Goal: Transaction & Acquisition: Purchase product/service

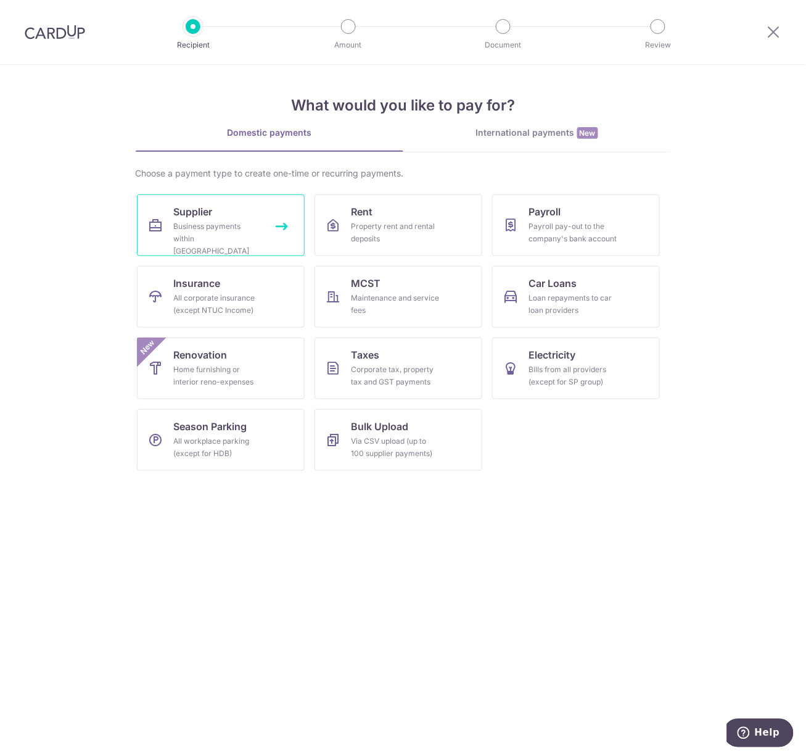
click at [210, 234] on div "Business payments within Singapore" at bounding box center [218, 238] width 89 height 37
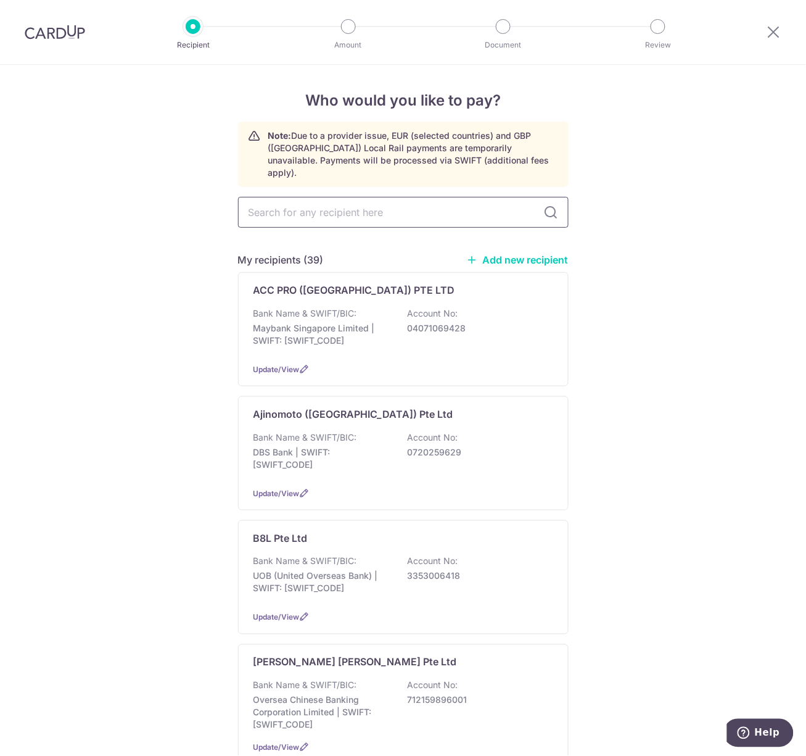
click at [357, 202] on input "text" at bounding box center [403, 212] width 331 height 31
type input "jia seng"
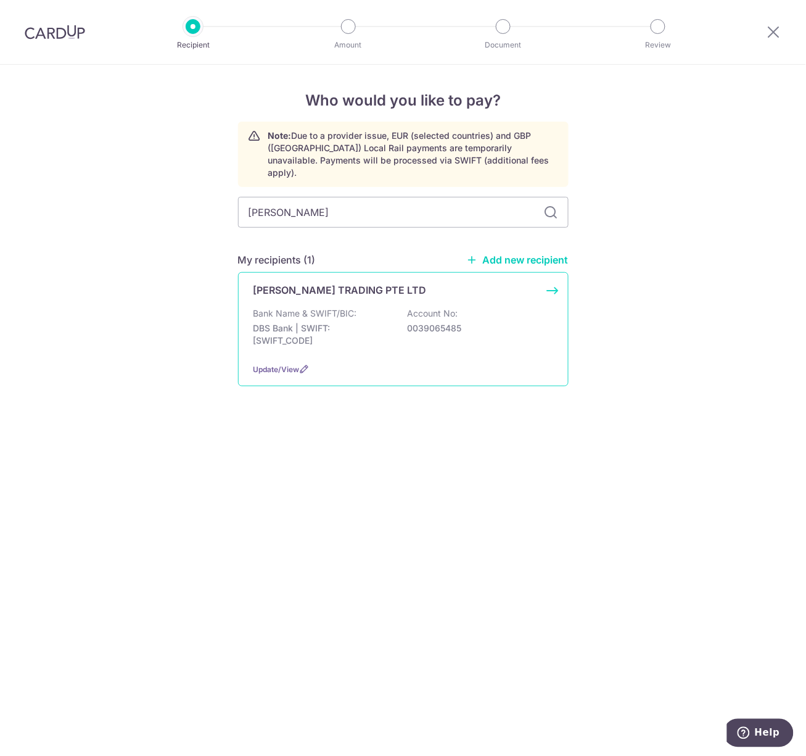
click at [352, 339] on div "Bank Name & SWIFT/BIC: DBS Bank | SWIFT: DBSSSGSGXXX Account No: 0039065485" at bounding box center [403, 330] width 300 height 46
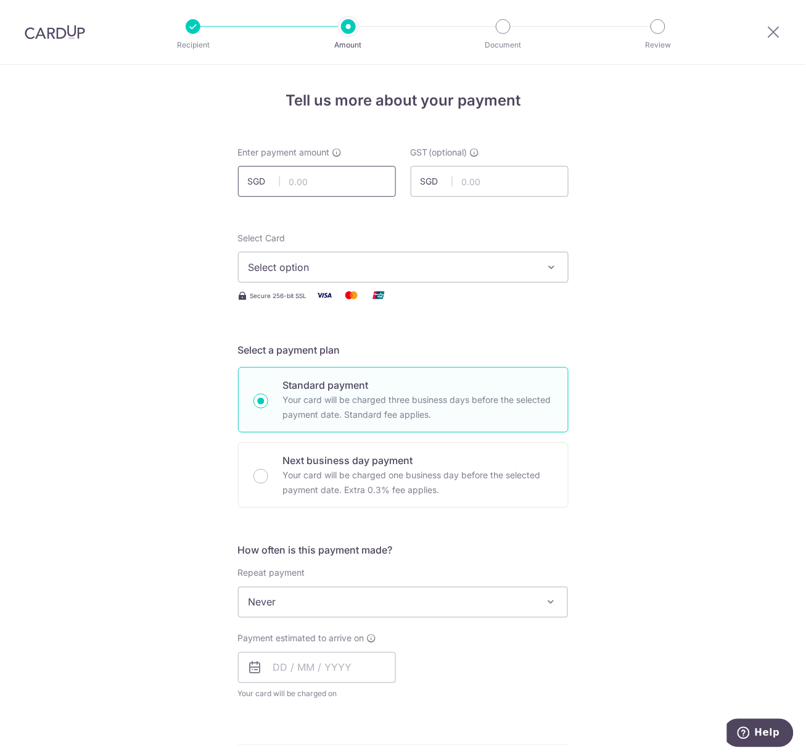
click at [355, 181] on input "text" at bounding box center [317, 181] width 158 height 31
paste input "$278.93"
type input "278.93"
click at [284, 270] on span "Select option" at bounding box center [392, 267] width 287 height 15
drag, startPoint x: 160, startPoint y: 420, endPoint x: 197, endPoint y: 437, distance: 40.0
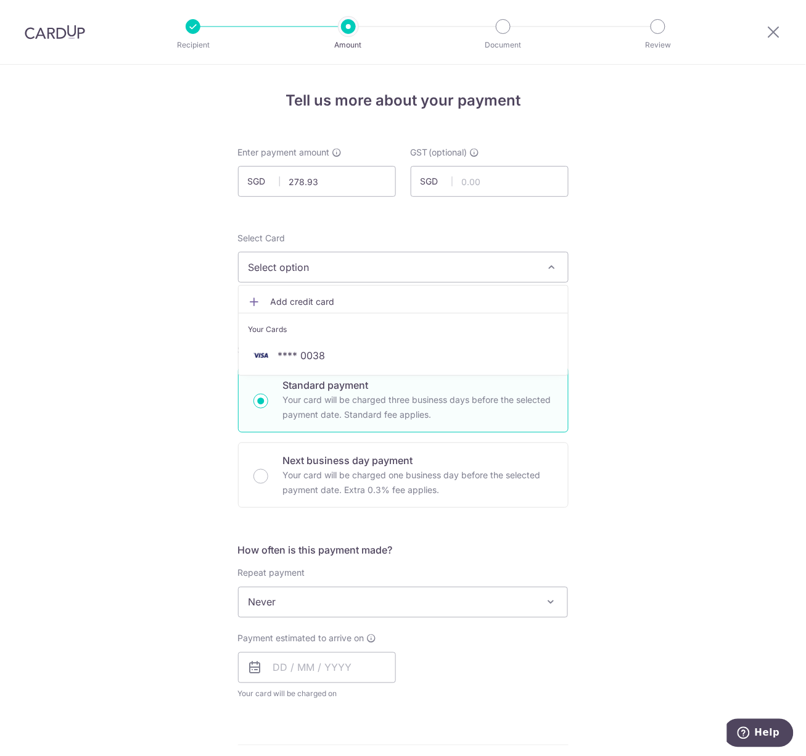
click at [160, 420] on div "Tell us more about your payment Enter payment amount SGD 278.93 278.93 GST (opt…" at bounding box center [403, 664] width 806 height 1198
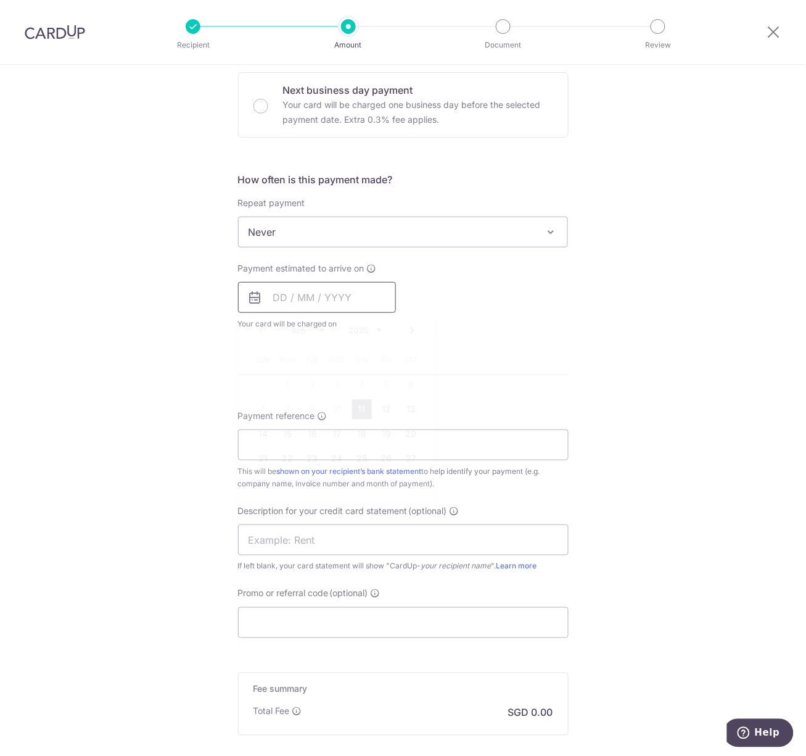
click at [315, 302] on input "text" at bounding box center [317, 297] width 158 height 31
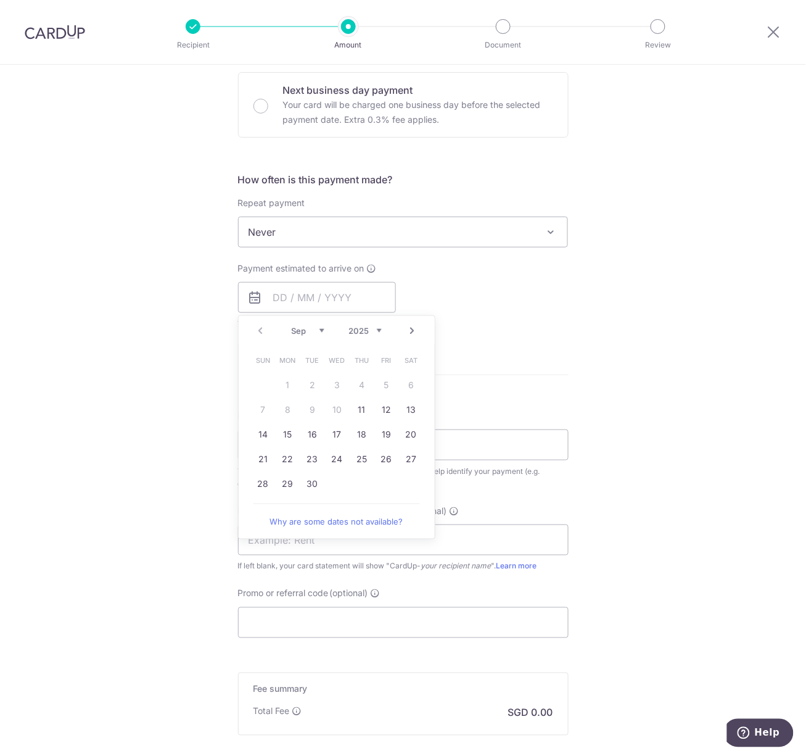
click at [408, 334] on link "Next" at bounding box center [412, 330] width 15 height 15
click at [357, 408] on link "9" at bounding box center [362, 410] width 20 height 20
type input "09/10/2025"
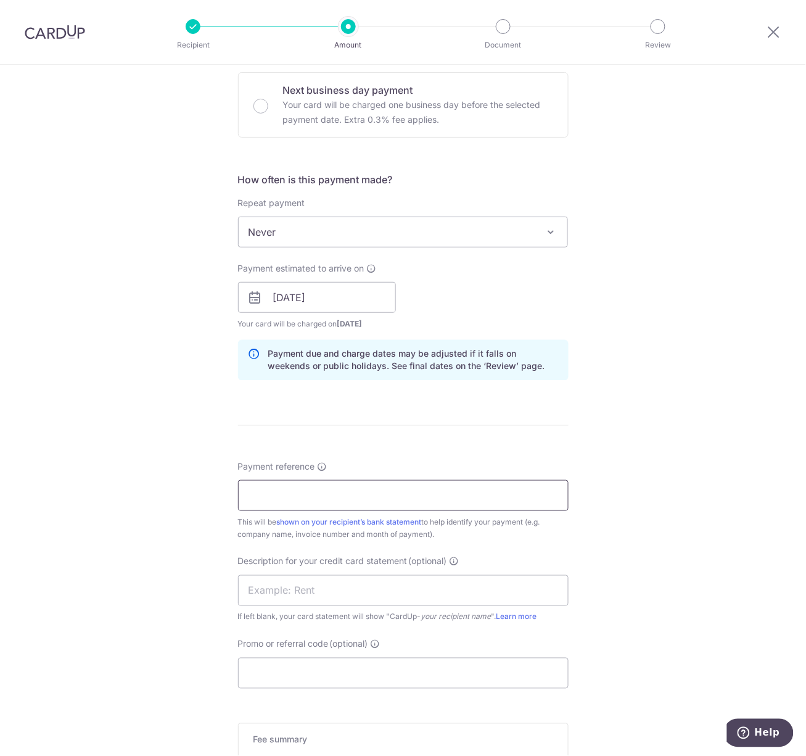
click at [333, 490] on input "Payment reference" at bounding box center [403, 495] width 331 height 31
paste input "135496"
type input "135496"
click at [122, 492] on div "Tell us more about your payment Enter payment amount SGD 278.93 278.93 GST (opt…" at bounding box center [403, 319] width 806 height 1249
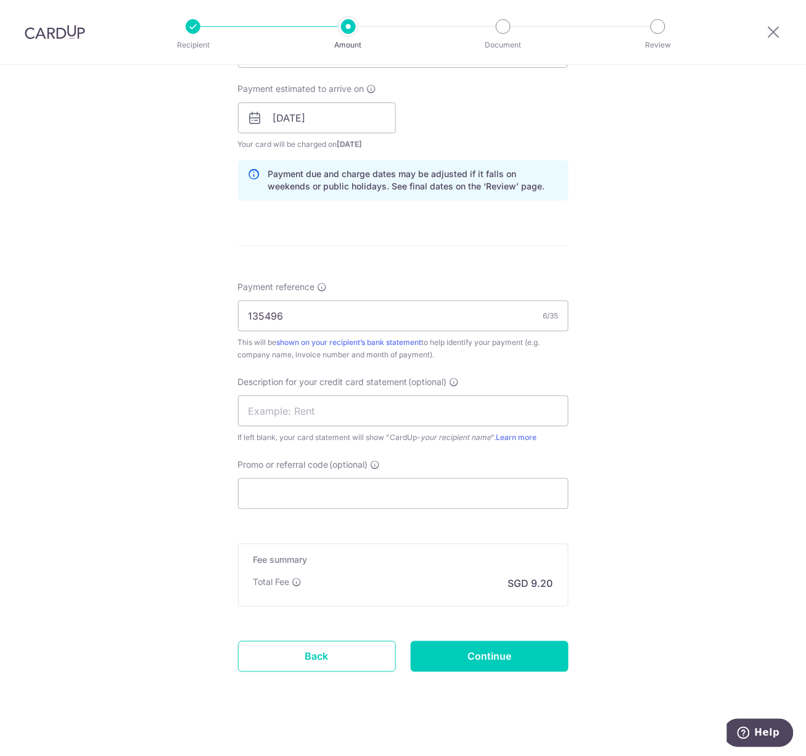
scroll to position [560, 0]
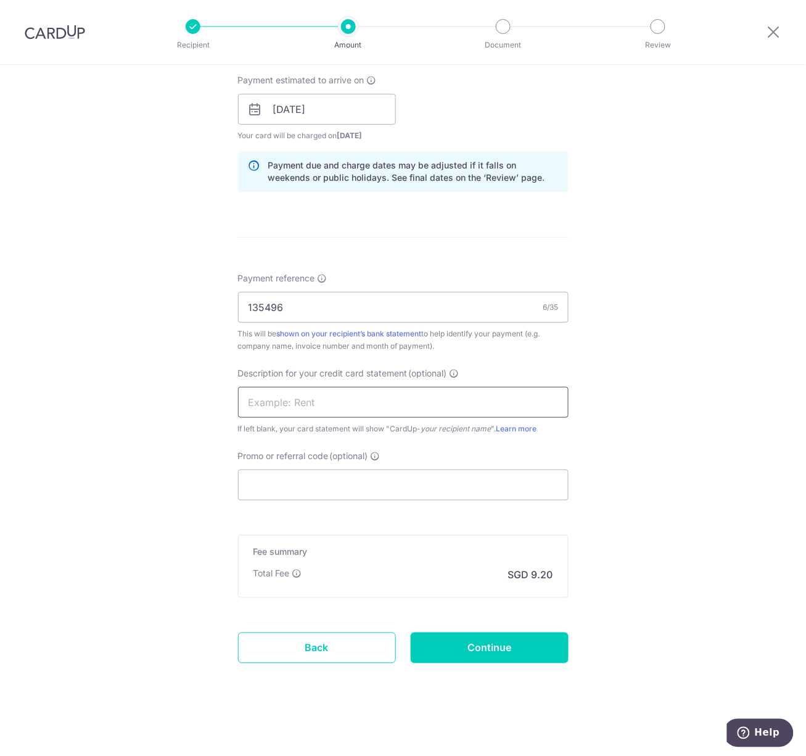
click at [280, 392] on input "text" at bounding box center [403, 402] width 331 height 31
type input "Signature Mart"
click at [269, 487] on input "Promo or referral code (optional)" at bounding box center [403, 484] width 331 height 31
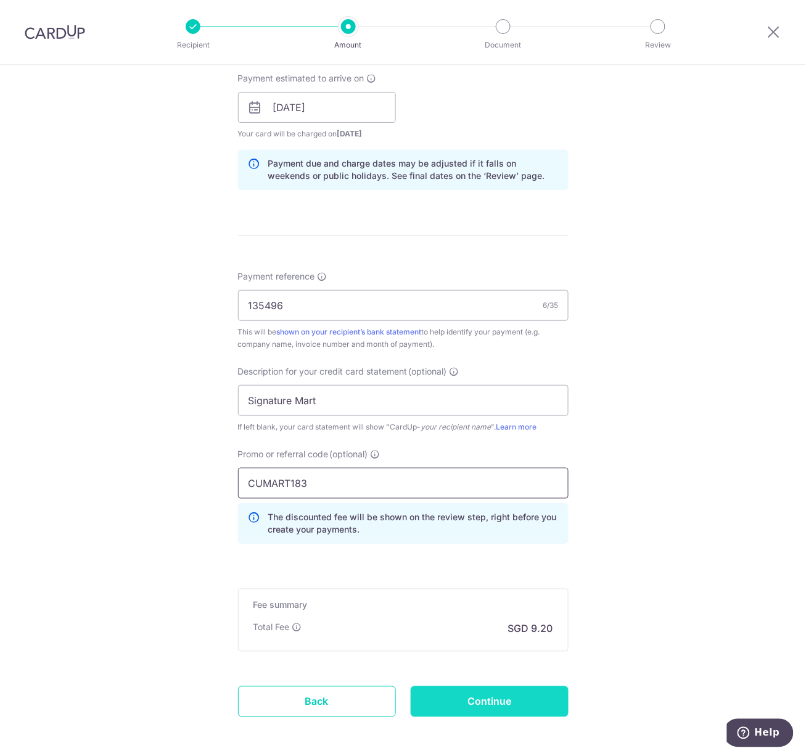
type input "CUMART183"
click at [450, 704] on input "Continue" at bounding box center [490, 701] width 158 height 31
type input "Create Schedule"
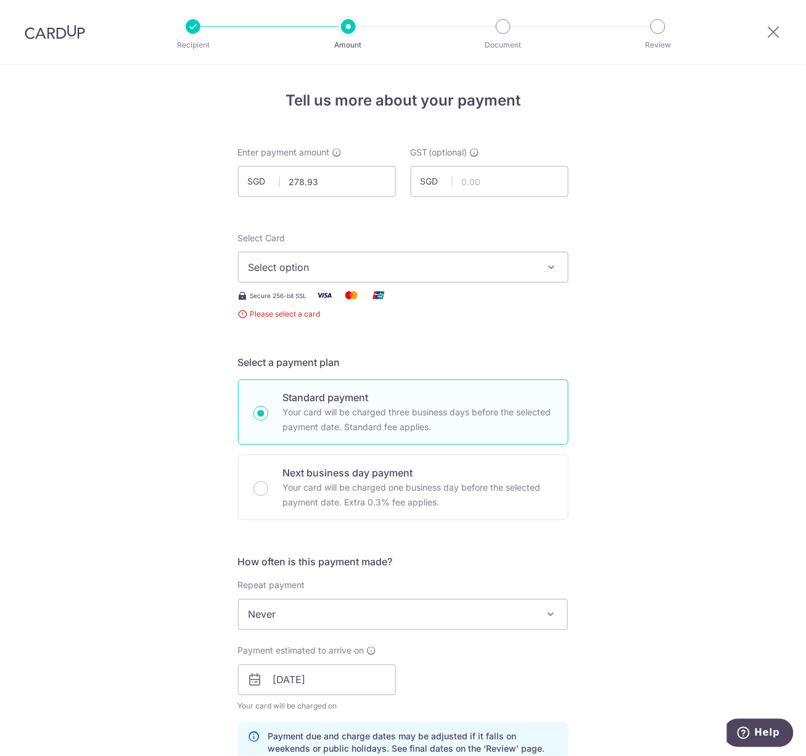
click at [313, 276] on button "Select option" at bounding box center [403, 267] width 331 height 31
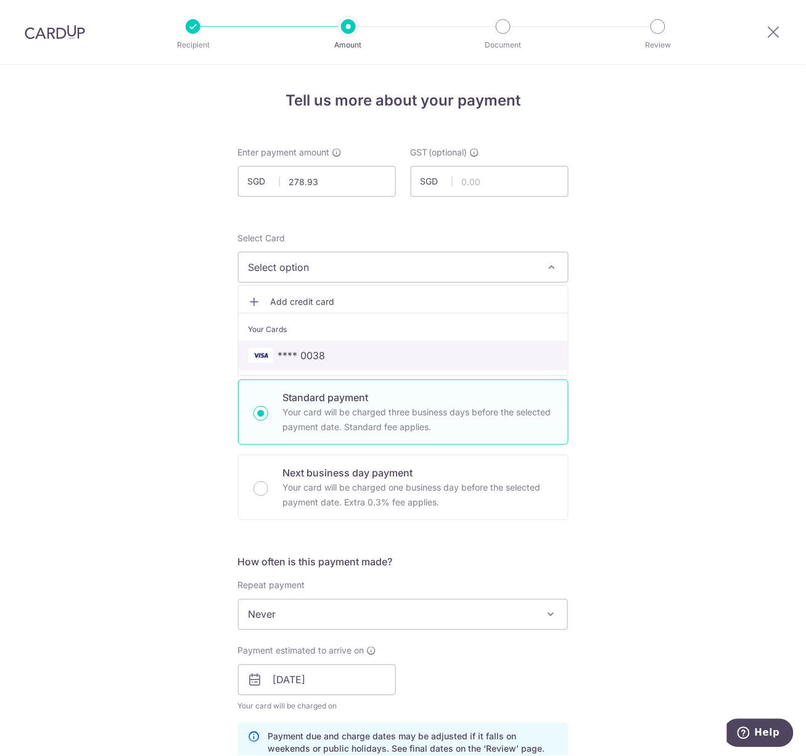
click at [322, 350] on span "**** 0038" at bounding box center [404, 355] width 310 height 15
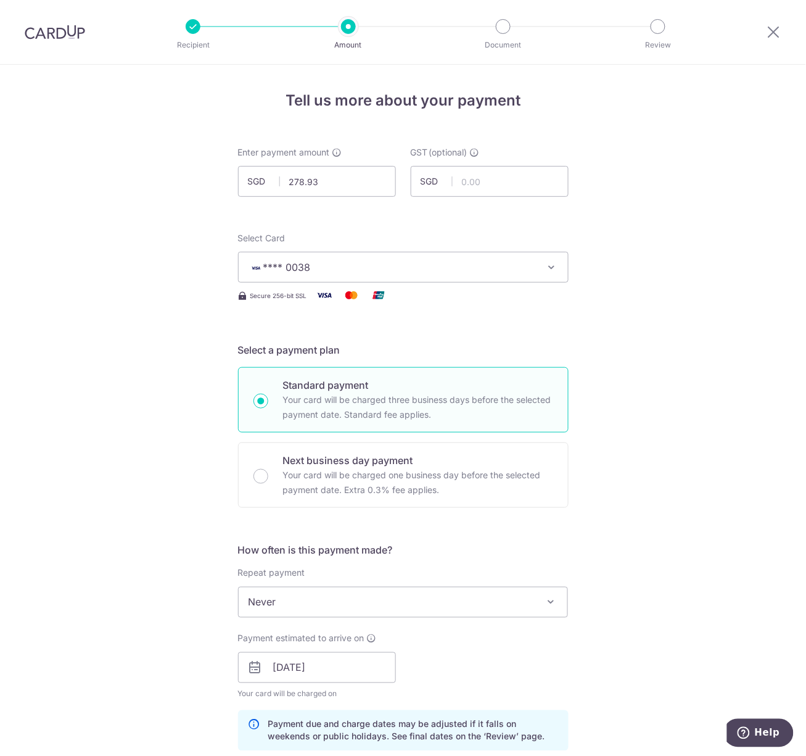
click at [161, 396] on div "Tell us more about your payment Enter payment amount SGD 278.93 278.93 GST (opt…" at bounding box center [403, 717] width 806 height 1304
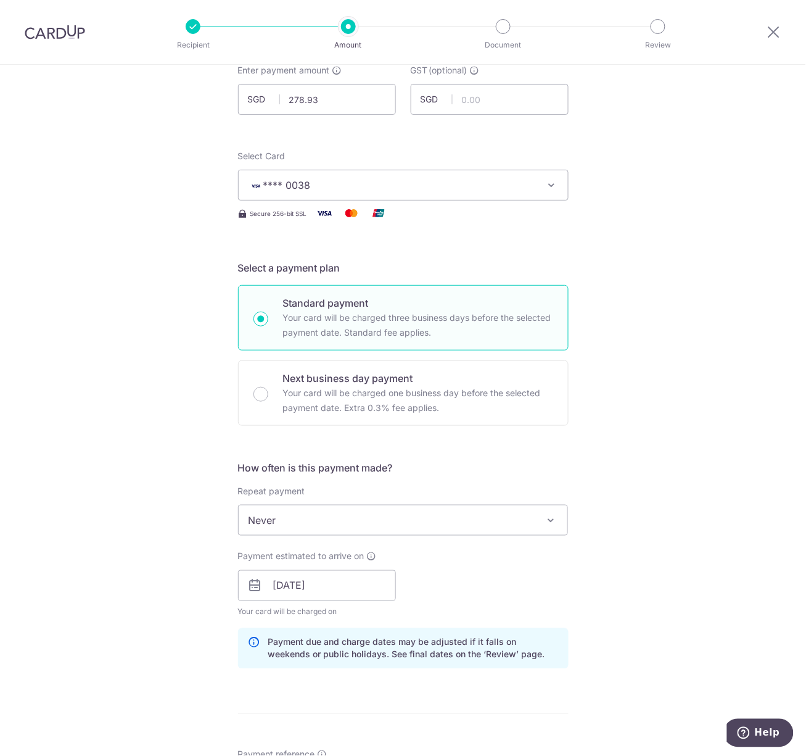
scroll to position [616, 0]
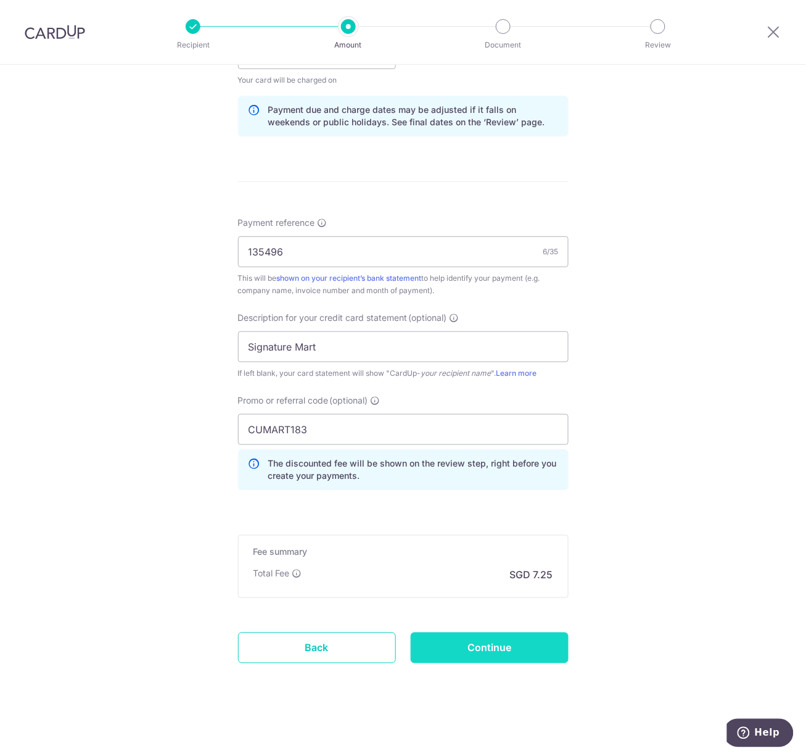
click at [488, 639] on input "Continue" at bounding box center [490, 647] width 158 height 31
type input "Create Schedule"
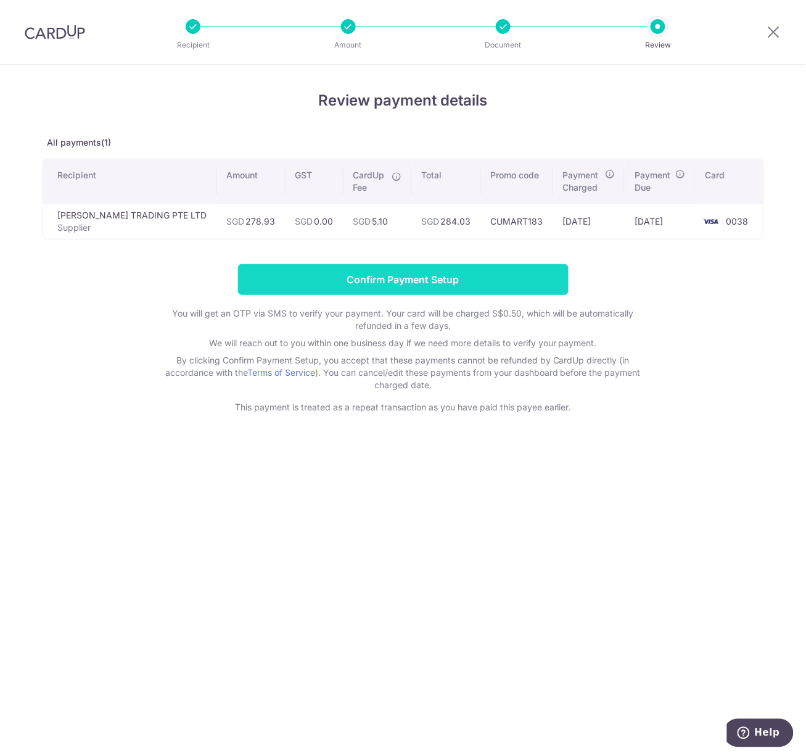
click at [485, 277] on input "Confirm Payment Setup" at bounding box center [403, 279] width 331 height 31
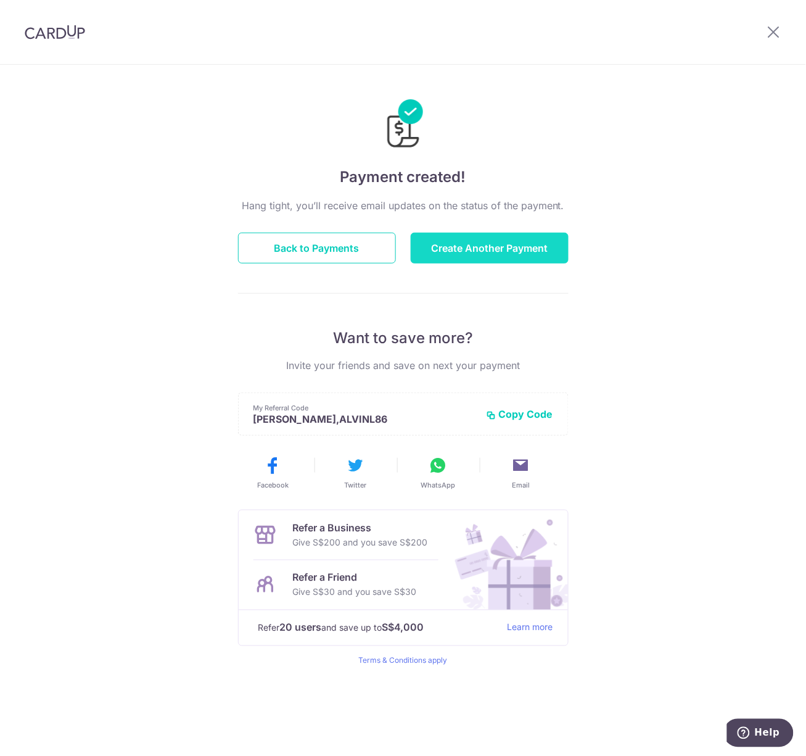
click at [495, 244] on button "Create Another Payment" at bounding box center [490, 248] width 158 height 31
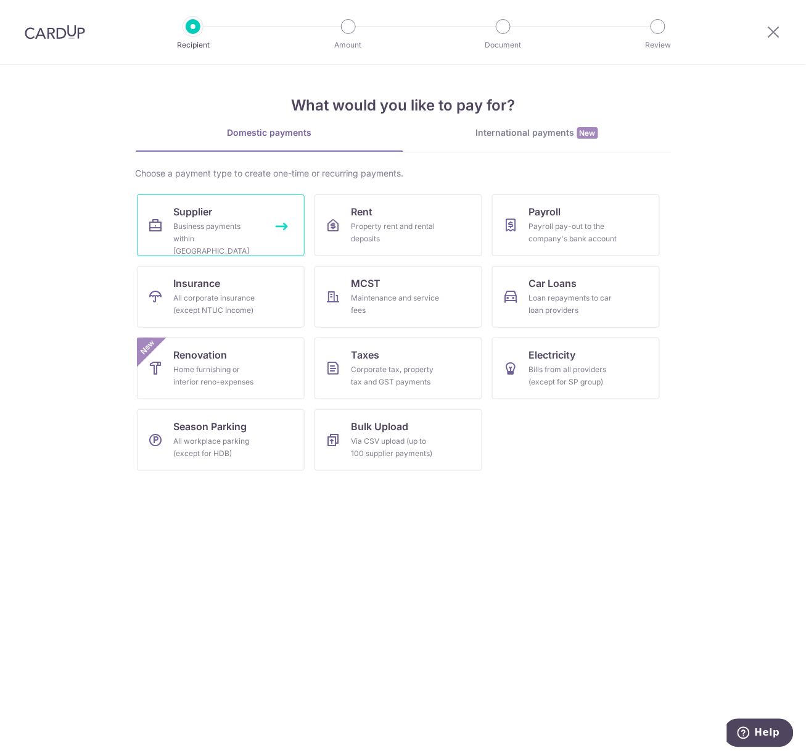
click at [194, 225] on div "Business payments within Singapore" at bounding box center [218, 238] width 89 height 37
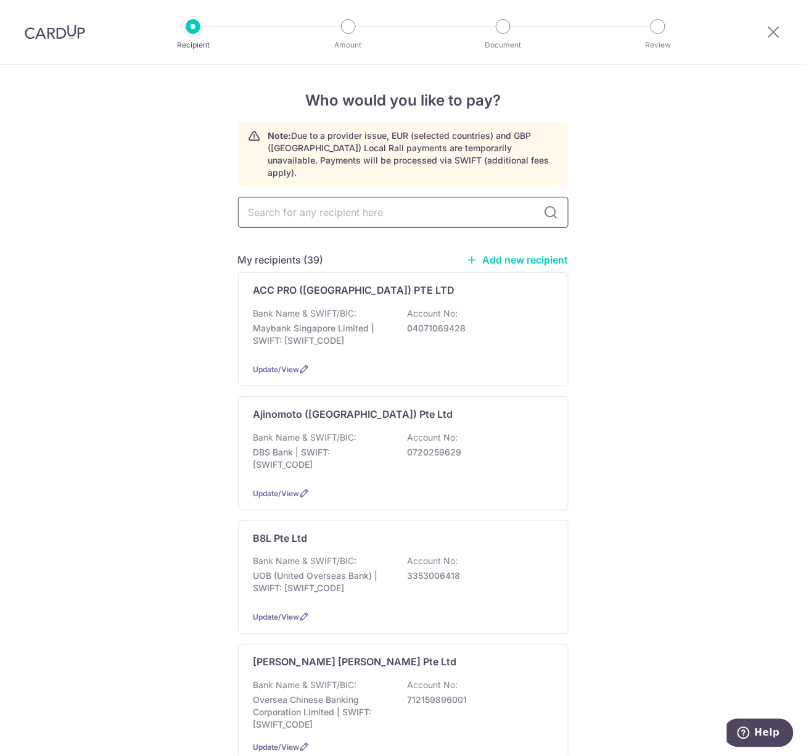
click at [315, 204] on input "text" at bounding box center [403, 212] width 331 height 31
type input "mini"
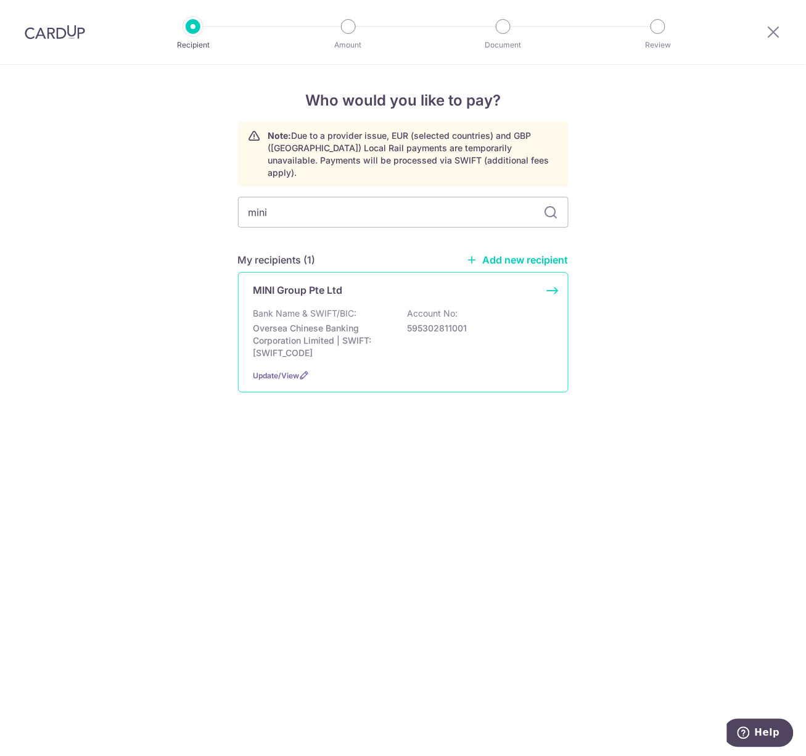
click at [329, 282] on p "MINI Group Pte Ltd" at bounding box center [297, 289] width 89 height 15
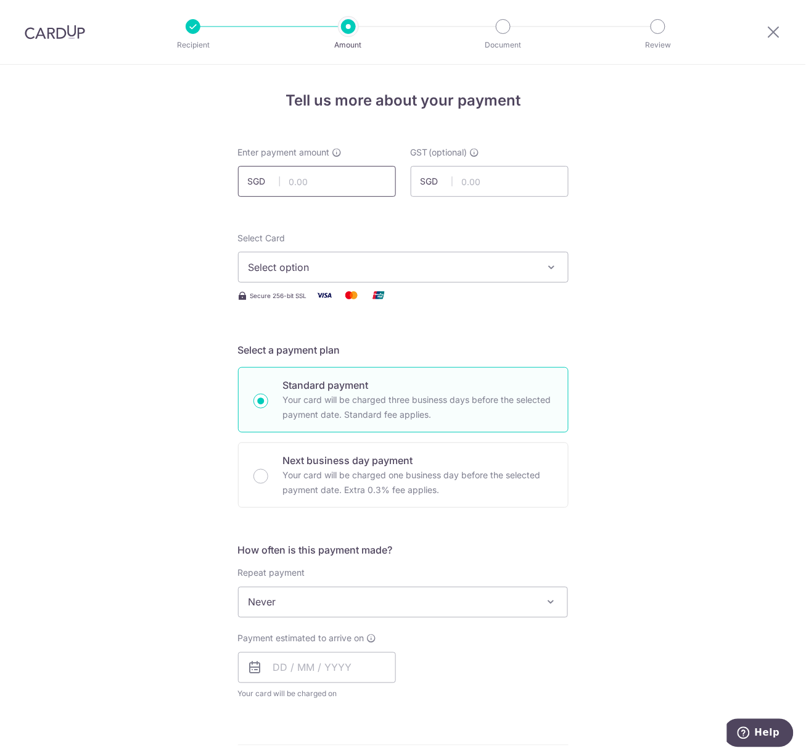
click at [297, 194] on input "text" at bounding box center [317, 181] width 158 height 31
paste input "$354.21"
type input "354.21"
click at [263, 271] on span "Select option" at bounding box center [392, 267] width 287 height 15
click at [302, 362] on span "**** 0038" at bounding box center [301, 355] width 47 height 15
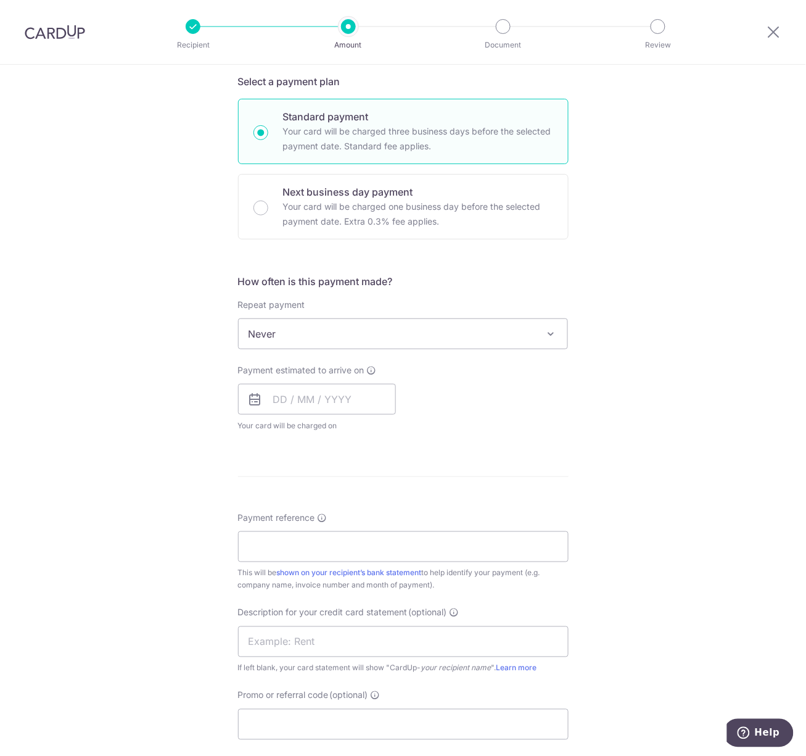
scroll to position [278, 0]
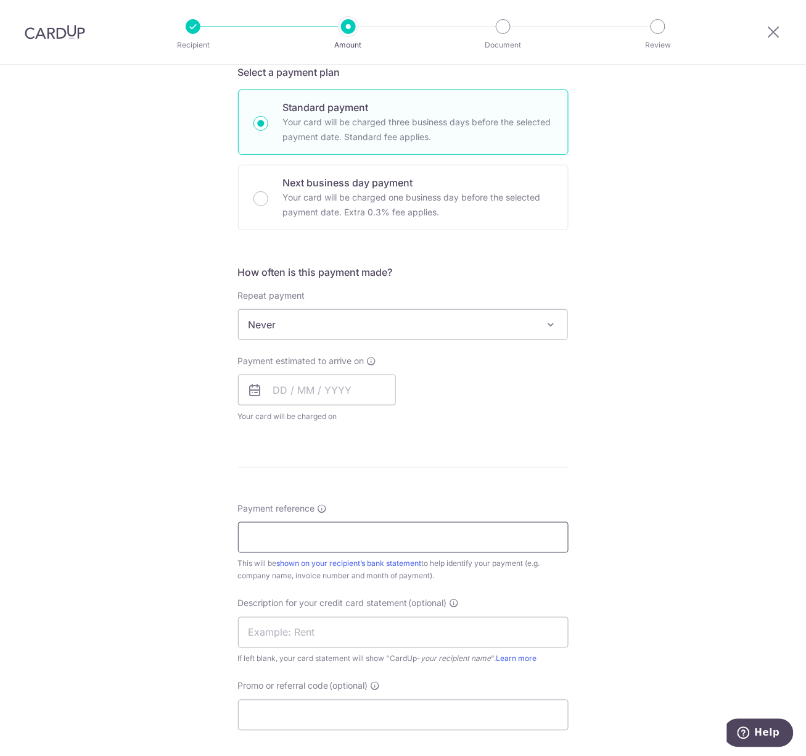
click at [292, 535] on input "Payment reference" at bounding box center [403, 537] width 331 height 31
paste input "2511636"
type input "2511636"
click at [295, 385] on input "text" at bounding box center [317, 389] width 158 height 31
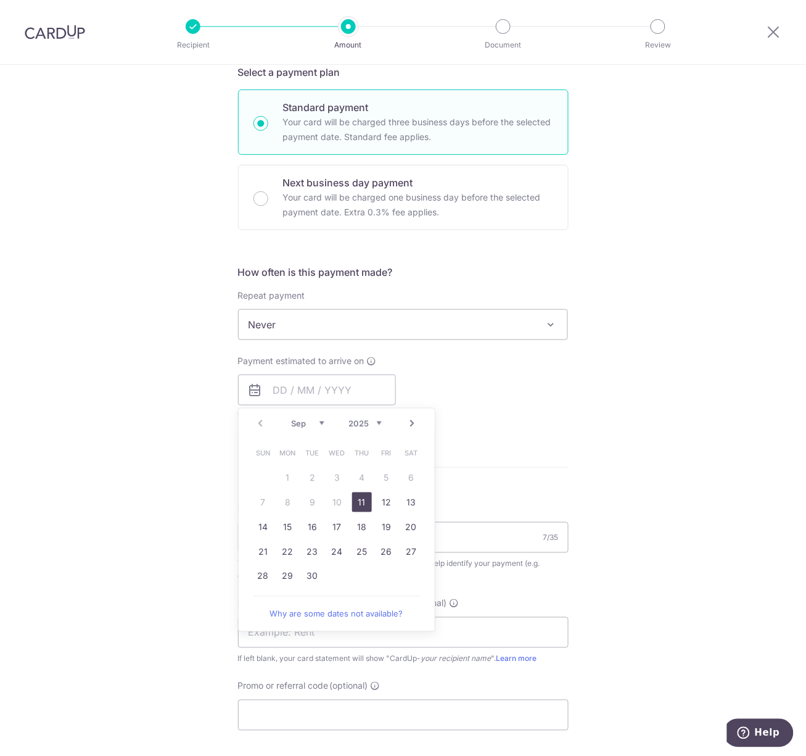
click at [362, 498] on link "11" at bounding box center [362, 502] width 20 height 20
type input "[DATE]"
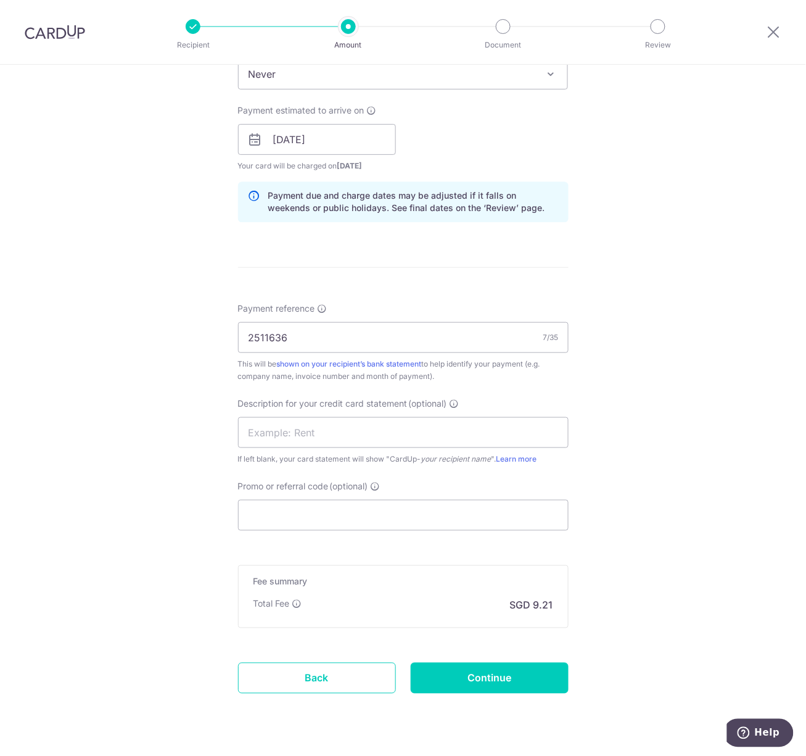
scroll to position [560, 0]
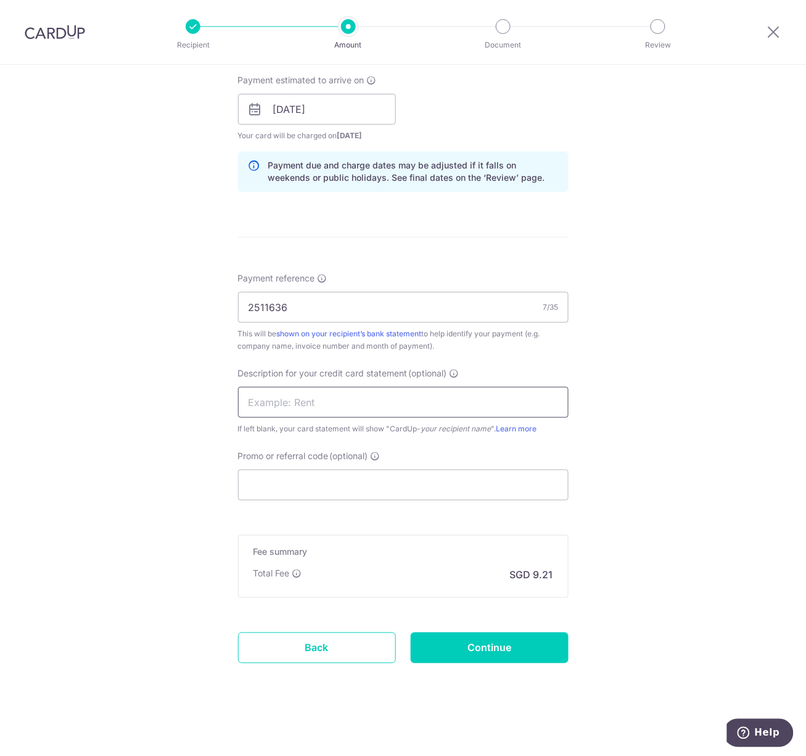
click at [285, 408] on input "text" at bounding box center [403, 402] width 331 height 31
type input "Signature Mart"
click at [294, 483] on input "Promo or referral code (optional)" at bounding box center [403, 484] width 331 height 31
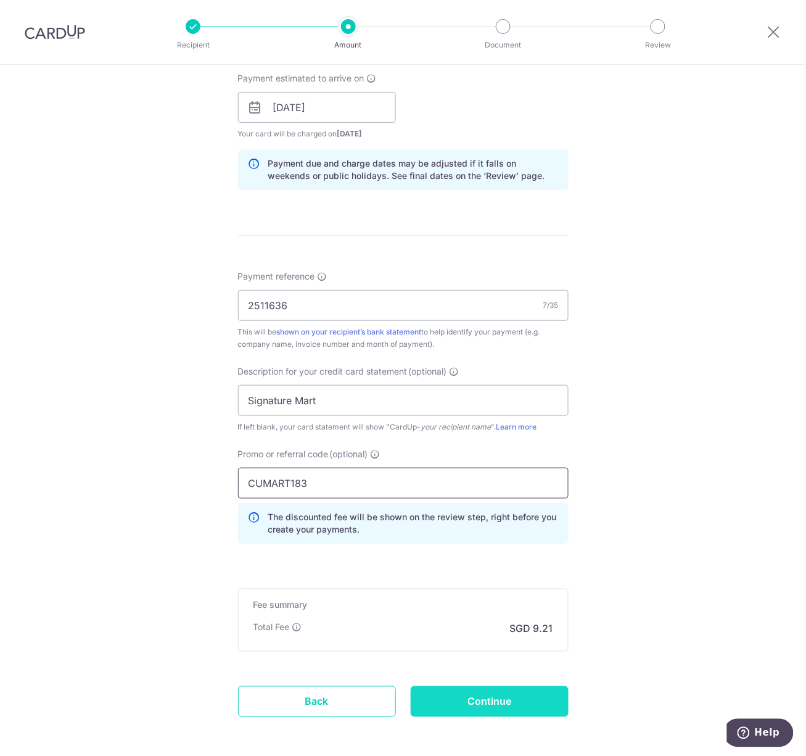
type input "CUMART183"
click at [542, 711] on input "Continue" at bounding box center [490, 701] width 158 height 31
type input "Create Schedule"
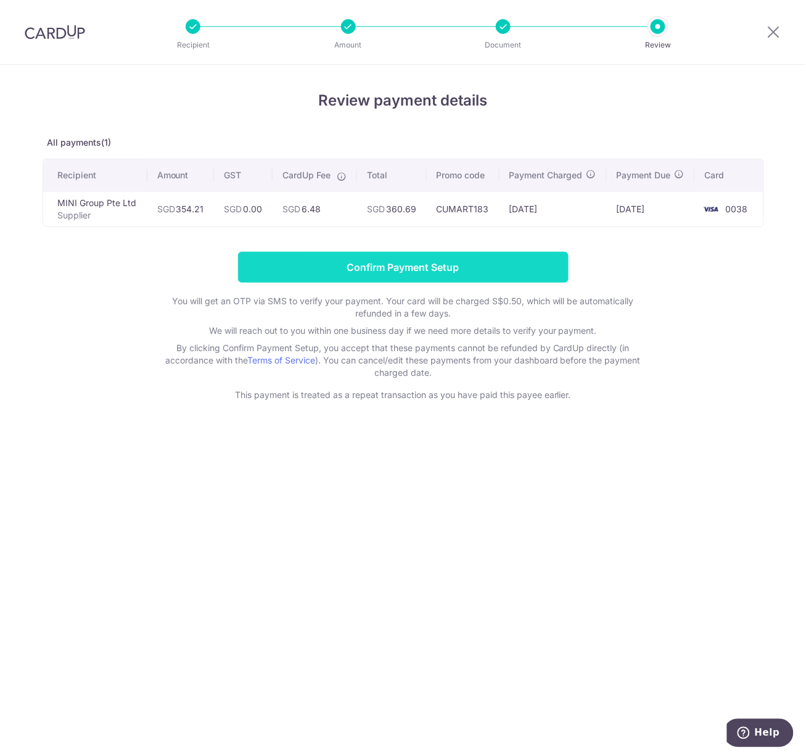
click at [315, 278] on input "Confirm Payment Setup" at bounding box center [403, 267] width 331 height 31
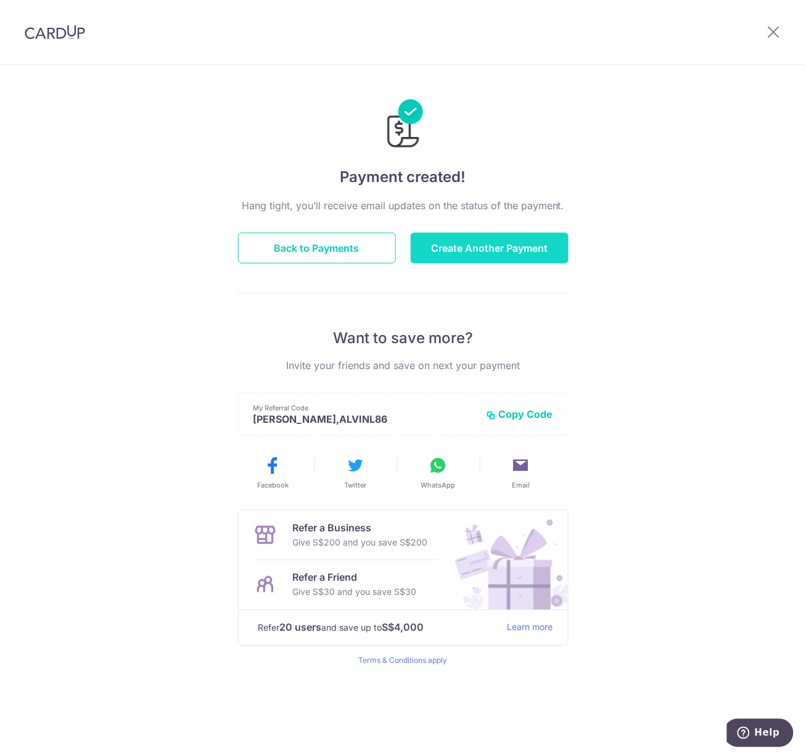
click at [451, 253] on button "Create Another Payment" at bounding box center [490, 248] width 158 height 31
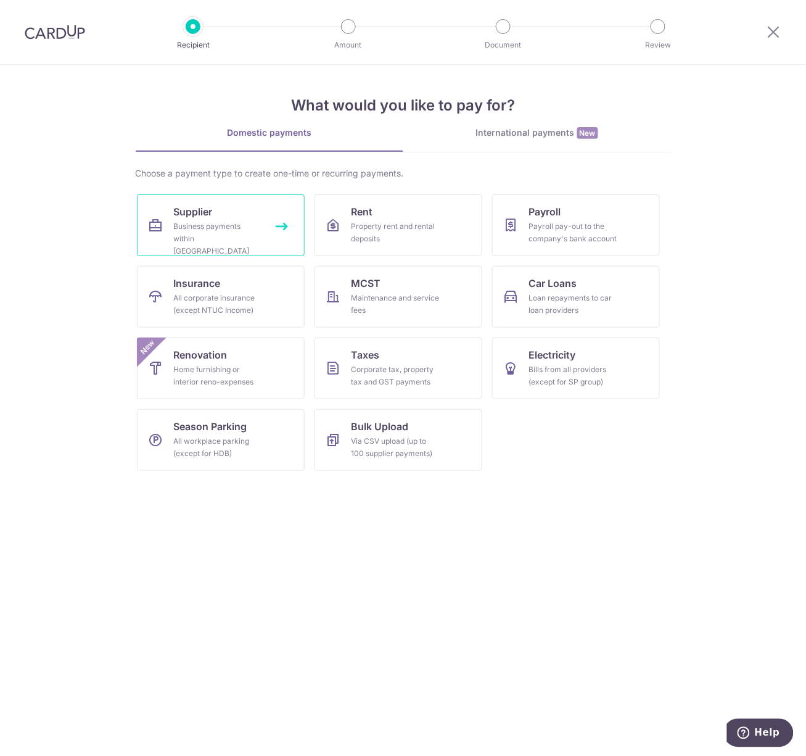
click at [204, 223] on div "Business payments within [GEOGRAPHIC_DATA]" at bounding box center [218, 238] width 89 height 37
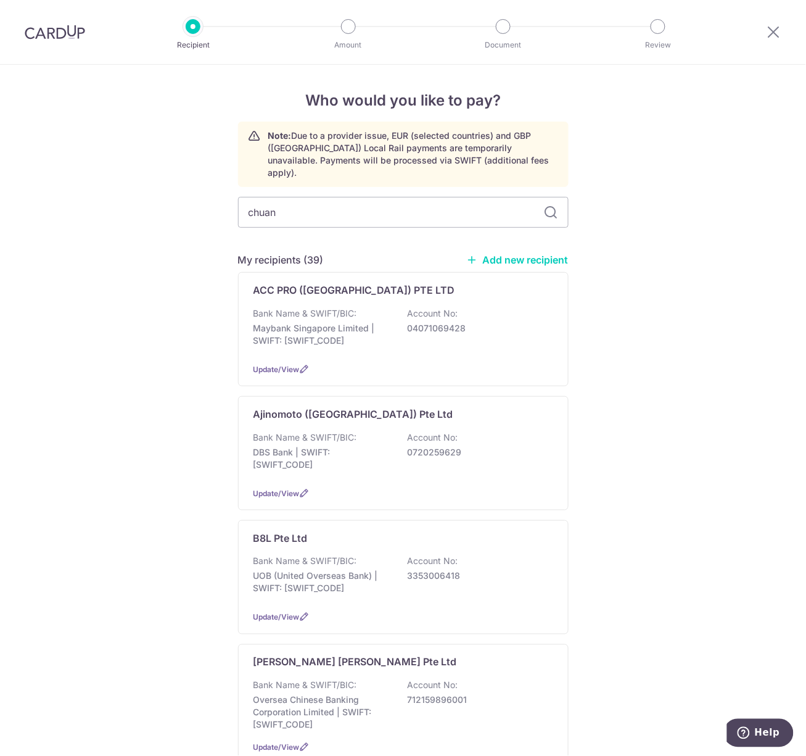
type input "chuan"
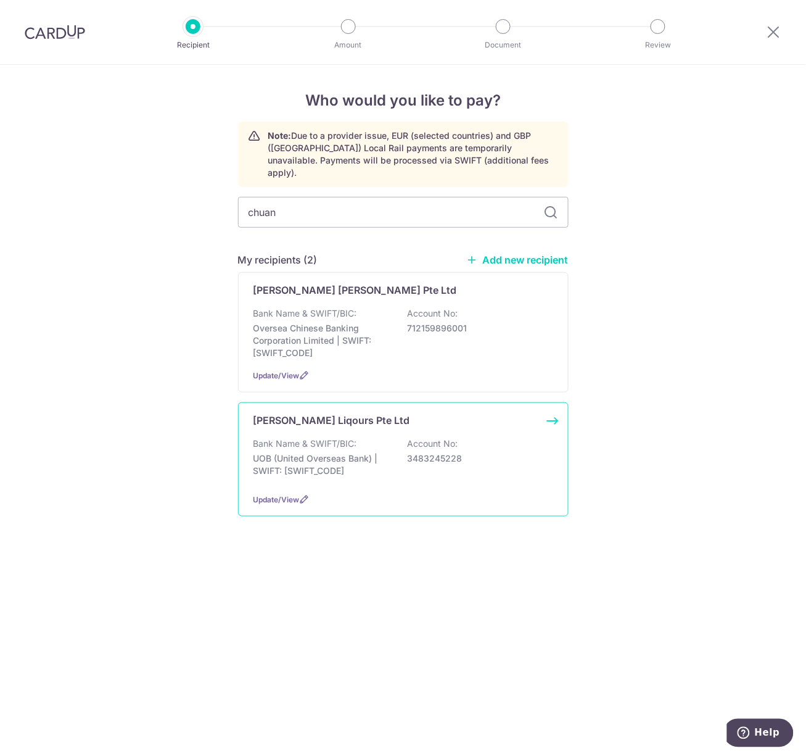
click at [343, 452] on p "UOB (United Overseas Bank) | SWIFT: [SWIFT_CODE]" at bounding box center [322, 464] width 138 height 25
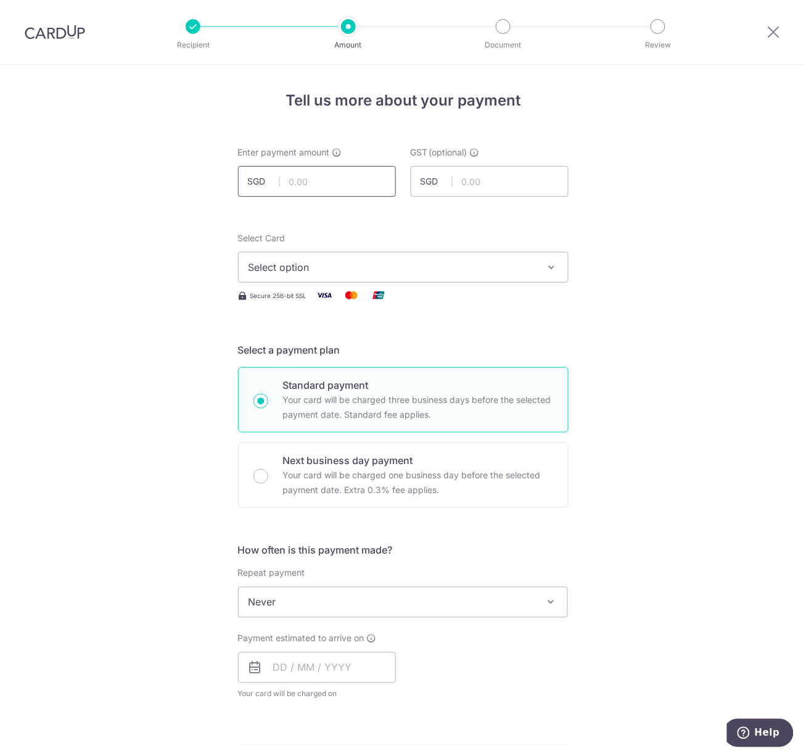
click at [344, 187] on input "text" at bounding box center [317, 181] width 158 height 31
paste input "$440.36"
type input "440.36"
click at [189, 255] on div "Tell us more about your payment Enter payment amount SGD 440.36 440.36 GST (opt…" at bounding box center [403, 664] width 806 height 1198
click at [286, 272] on span "Select option" at bounding box center [392, 267] width 287 height 15
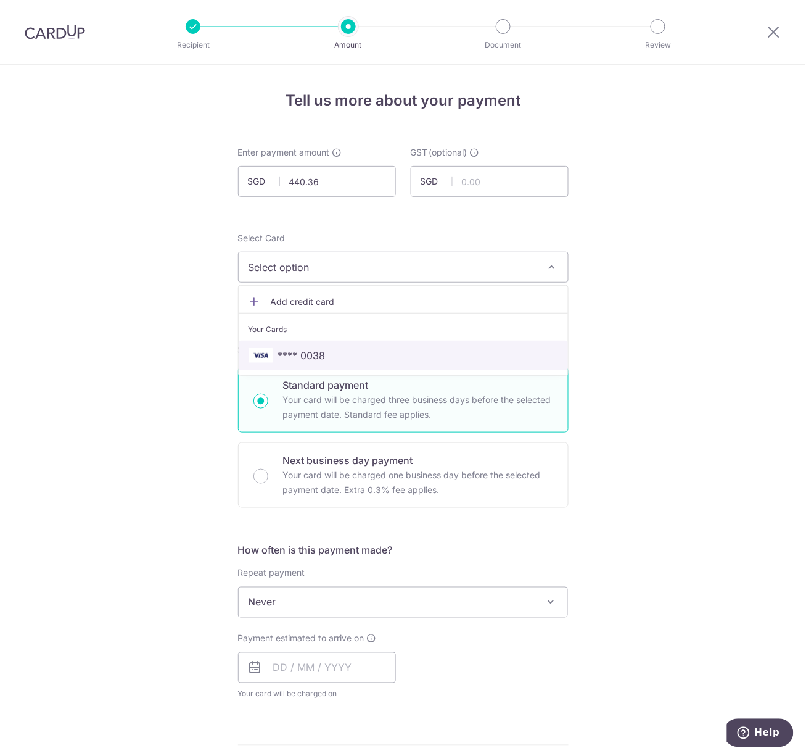
click at [315, 353] on span "**** 0038" at bounding box center [301, 355] width 47 height 15
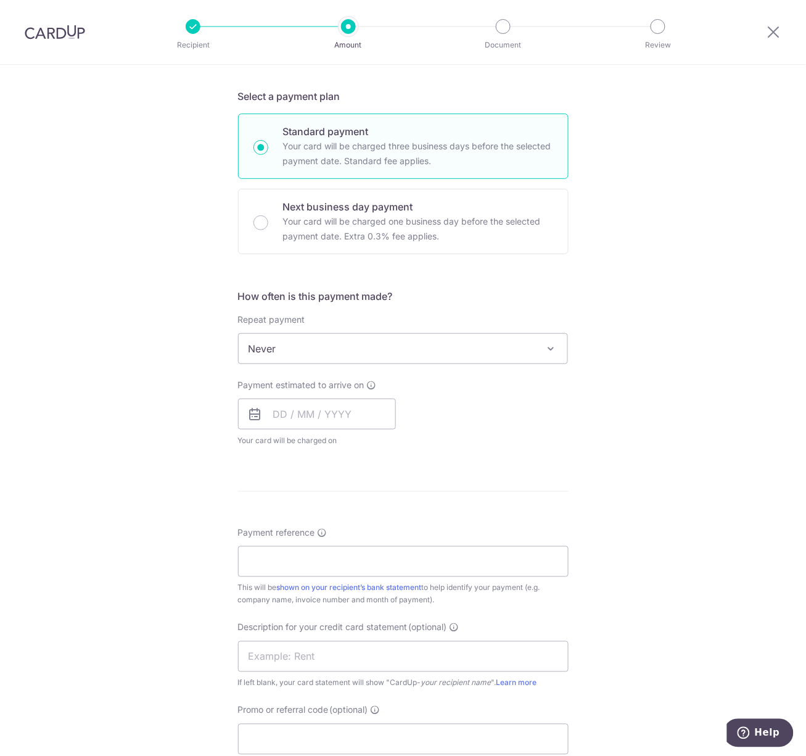
scroll to position [278, 0]
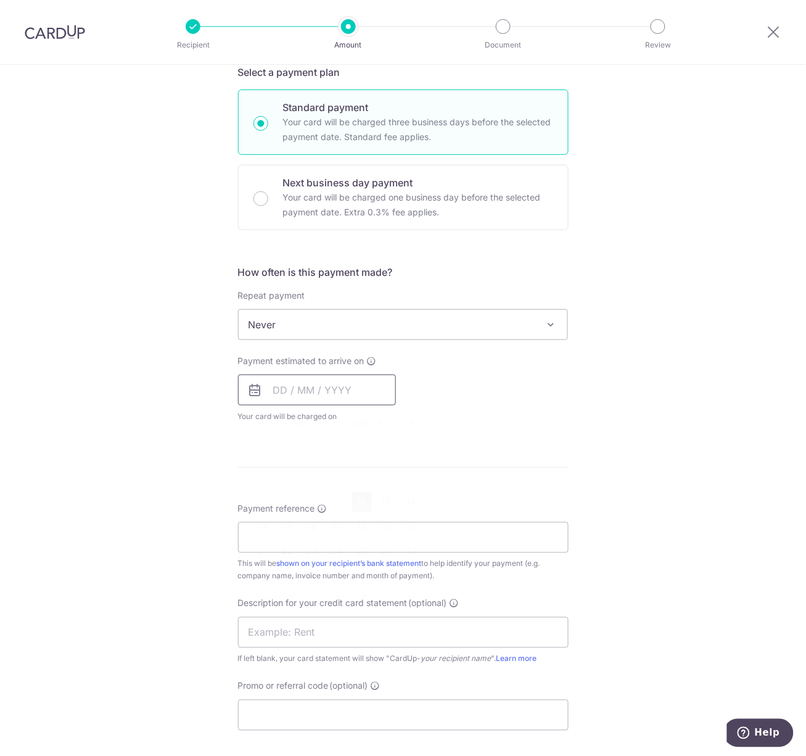
click at [315, 396] on input "text" at bounding box center [317, 389] width 158 height 31
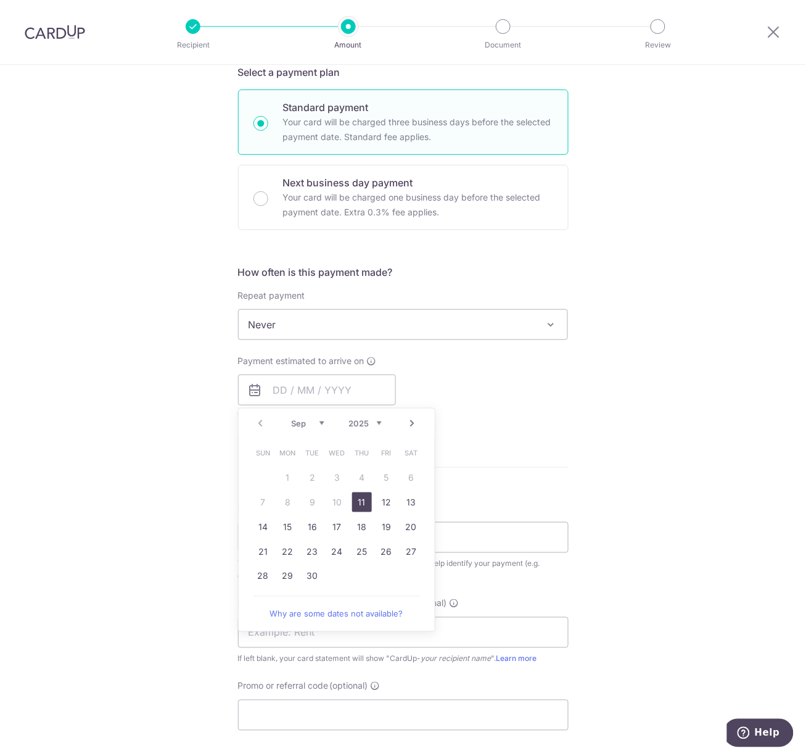
click at [358, 499] on link "11" at bounding box center [362, 502] width 20 height 20
type input "[DATE]"
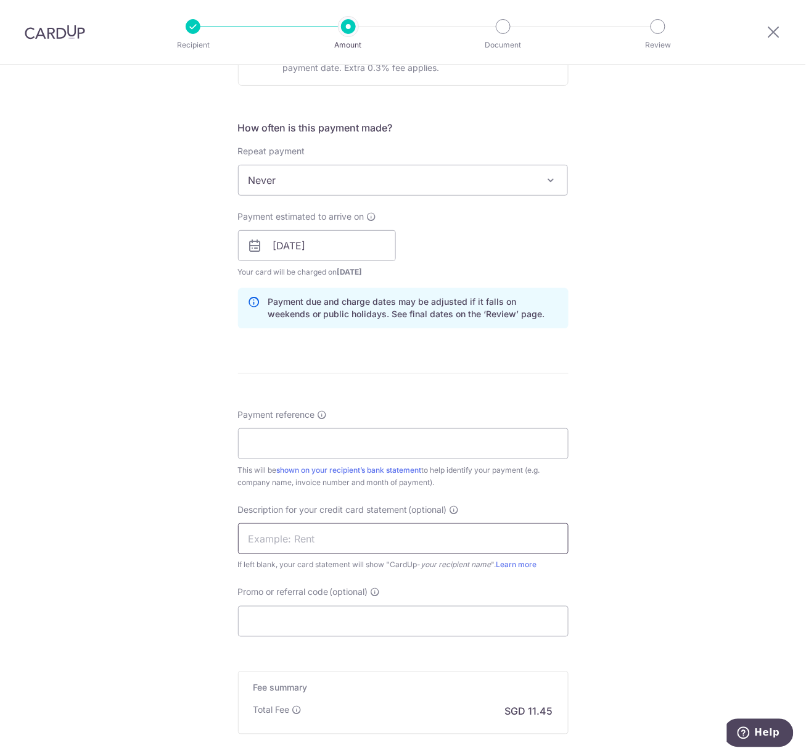
scroll to position [463, 0]
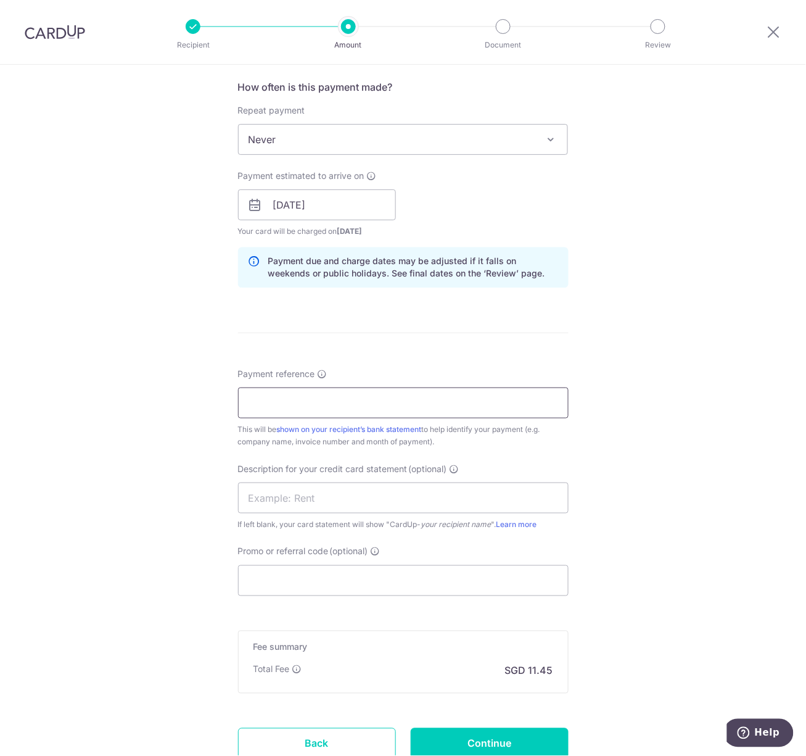
drag, startPoint x: 278, startPoint y: 406, endPoint x: 297, endPoint y: 450, distance: 47.5
click at [278, 406] on input "Payment reference" at bounding box center [403, 402] width 331 height 31
paste input "A111947"
type input "A111947"
click at [290, 500] on input "text" at bounding box center [403, 497] width 331 height 31
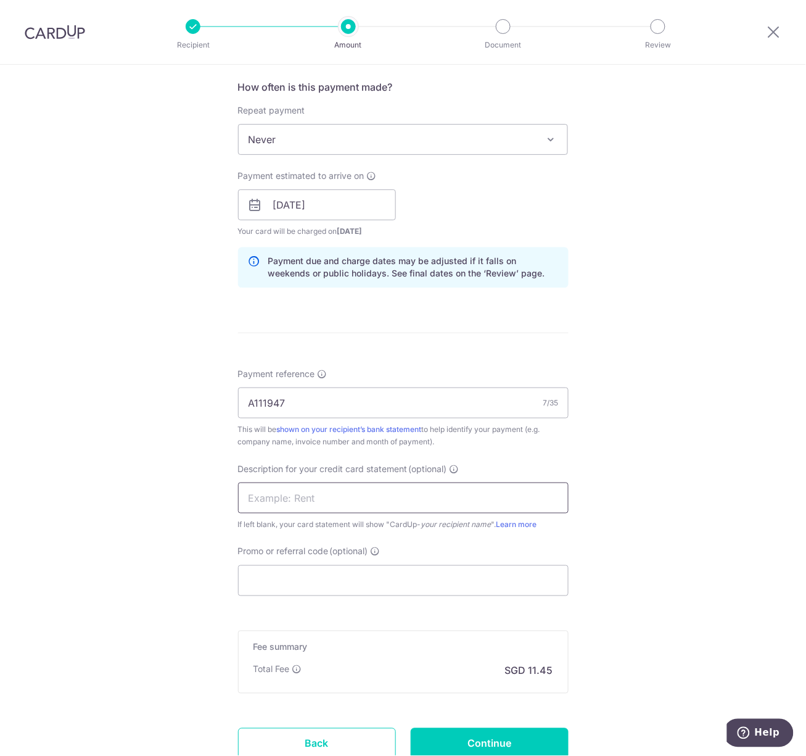
type input "Signature Mart"
click at [290, 580] on input "Promo or referral code (optional)" at bounding box center [403, 580] width 331 height 31
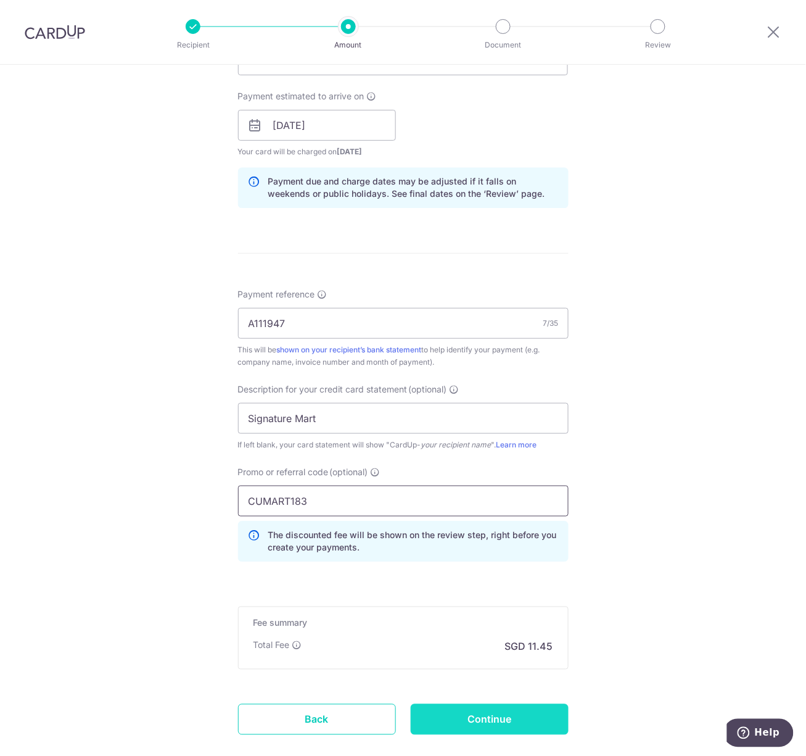
scroll to position [616, 0]
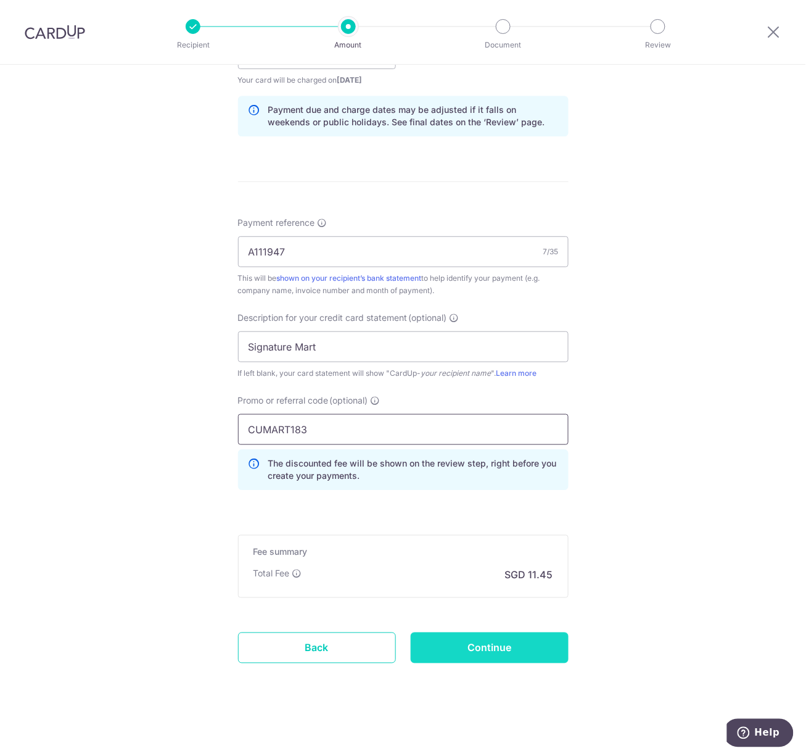
type input "CUMART183"
click at [470, 656] on input "Continue" at bounding box center [490, 647] width 158 height 31
type input "Create Schedule"
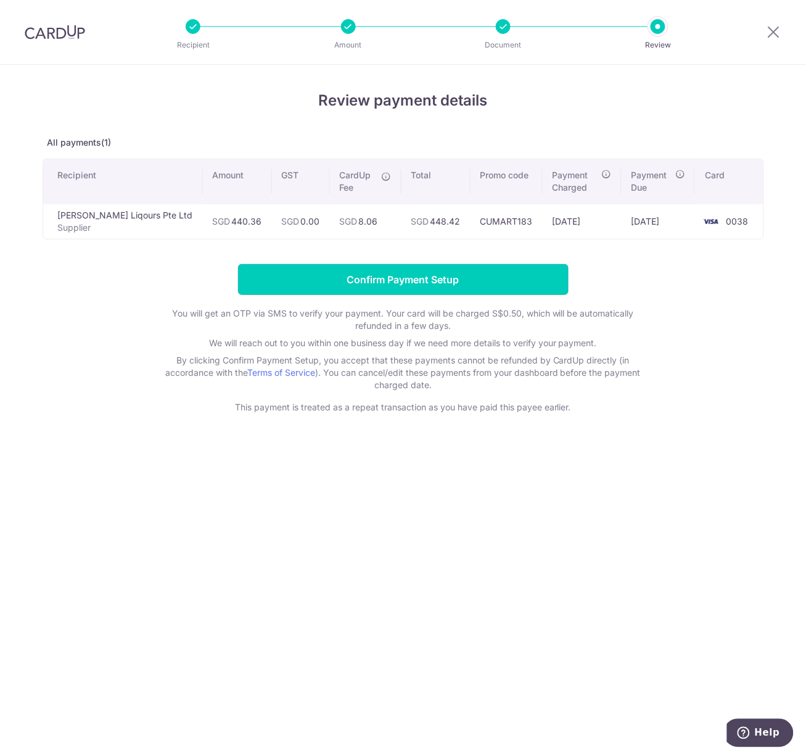
click at [343, 283] on input "Confirm Payment Setup" at bounding box center [403, 279] width 331 height 31
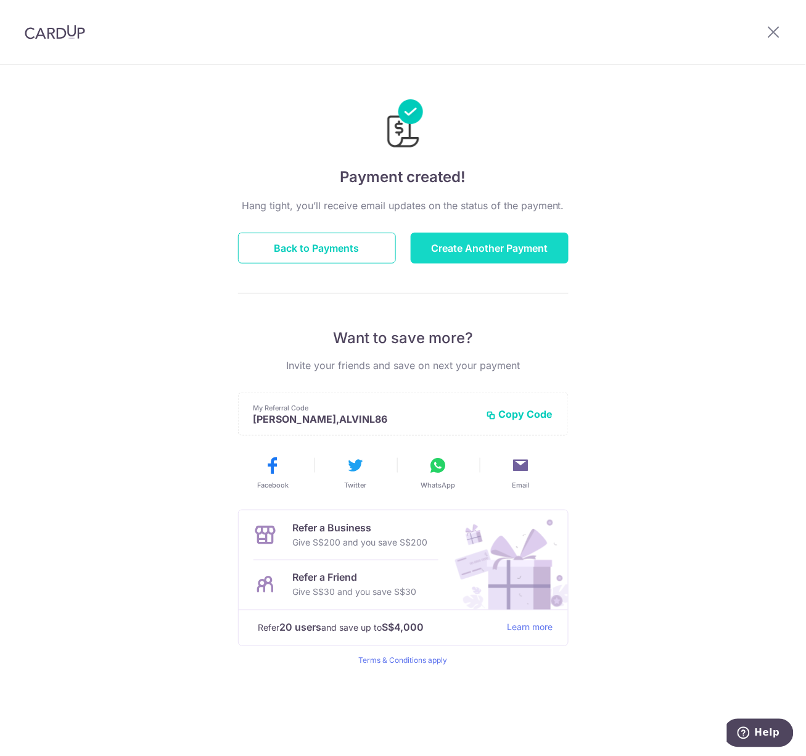
click at [461, 255] on button "Create Another Payment" at bounding box center [490, 248] width 158 height 31
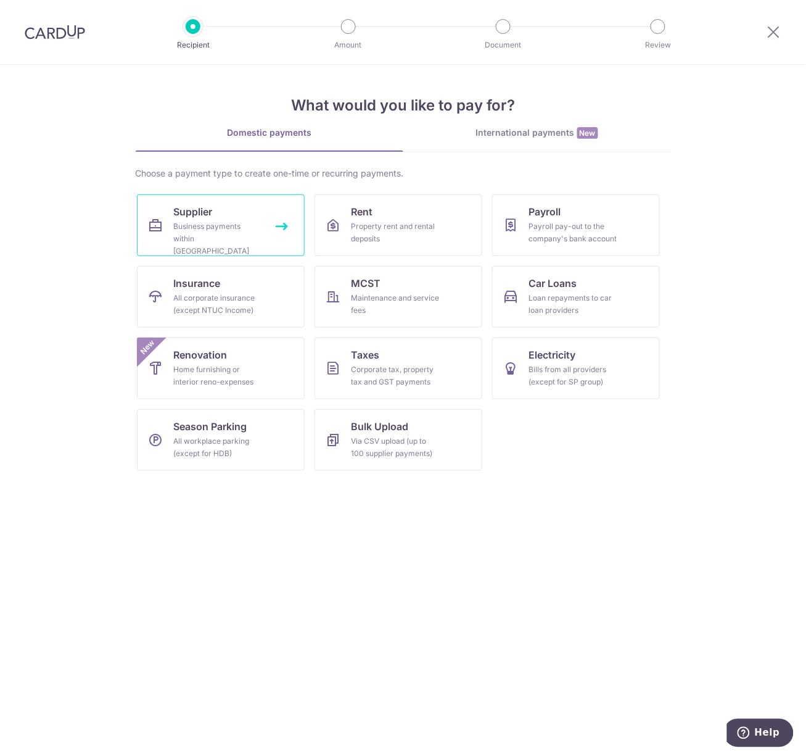
click at [228, 228] on div "Business payments within Singapore" at bounding box center [218, 238] width 89 height 37
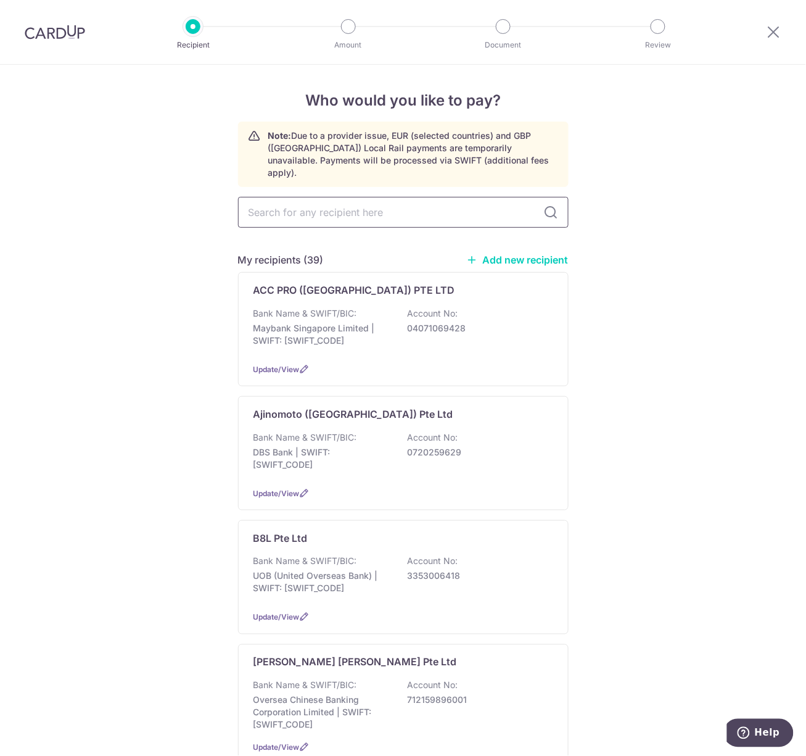
click at [286, 200] on input "text" at bounding box center [403, 212] width 331 height 31
type input "three"
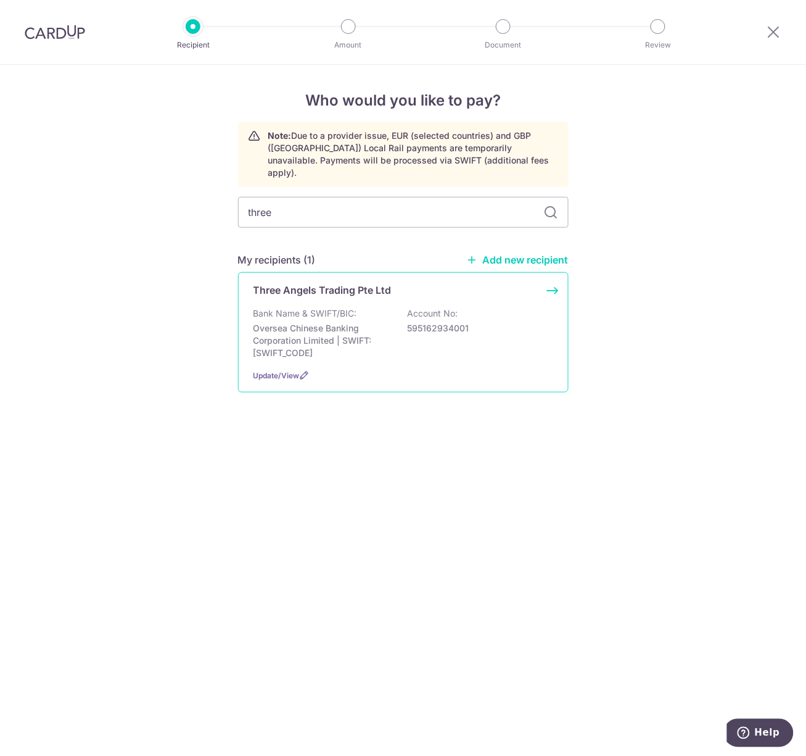
click at [338, 323] on p "Oversea Chinese Banking Corporation Limited | SWIFT: OCBCSGSGXXX" at bounding box center [322, 340] width 138 height 37
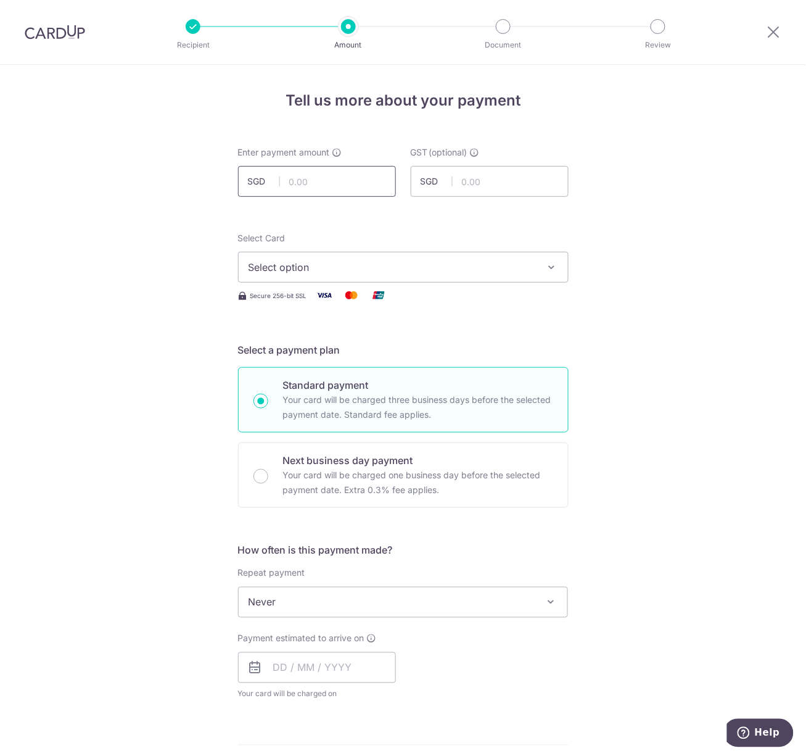
click at [311, 172] on input "text" at bounding box center [317, 181] width 158 height 31
paste input "$251.14"
type input "251.14"
click at [192, 250] on div "Tell us more about your payment Enter payment amount SGD 251.14 251.14 GST (opt…" at bounding box center [403, 664] width 806 height 1198
click at [249, 273] on span "Select option" at bounding box center [392, 267] width 287 height 15
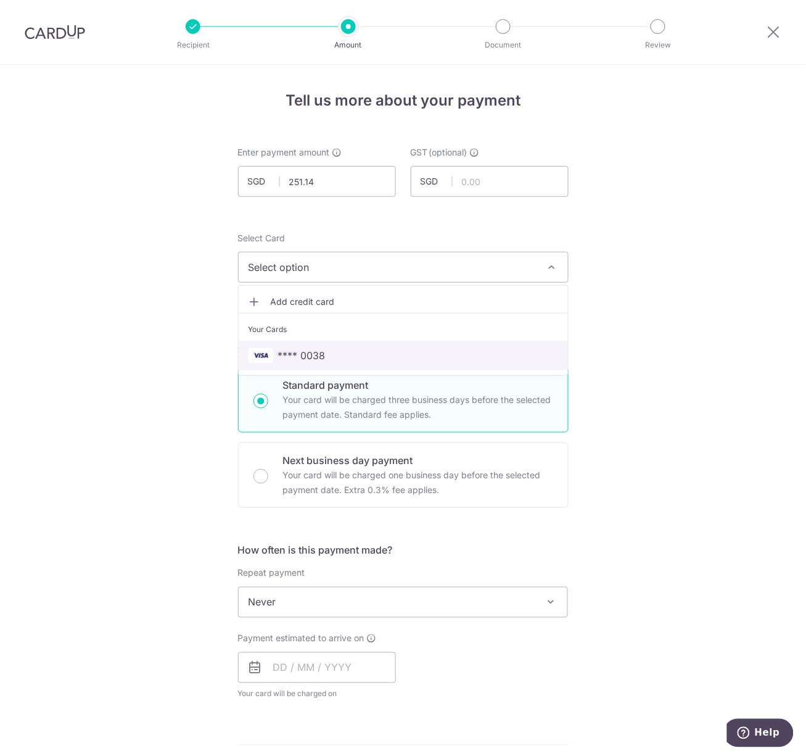
click at [288, 353] on span "**** 0038" at bounding box center [301, 355] width 47 height 15
click at [167, 408] on div "Tell us more about your payment Enter payment amount SGD 251.14 251.14 GST (opt…" at bounding box center [403, 664] width 806 height 1198
click at [774, 34] on icon at bounding box center [774, 31] width 15 height 15
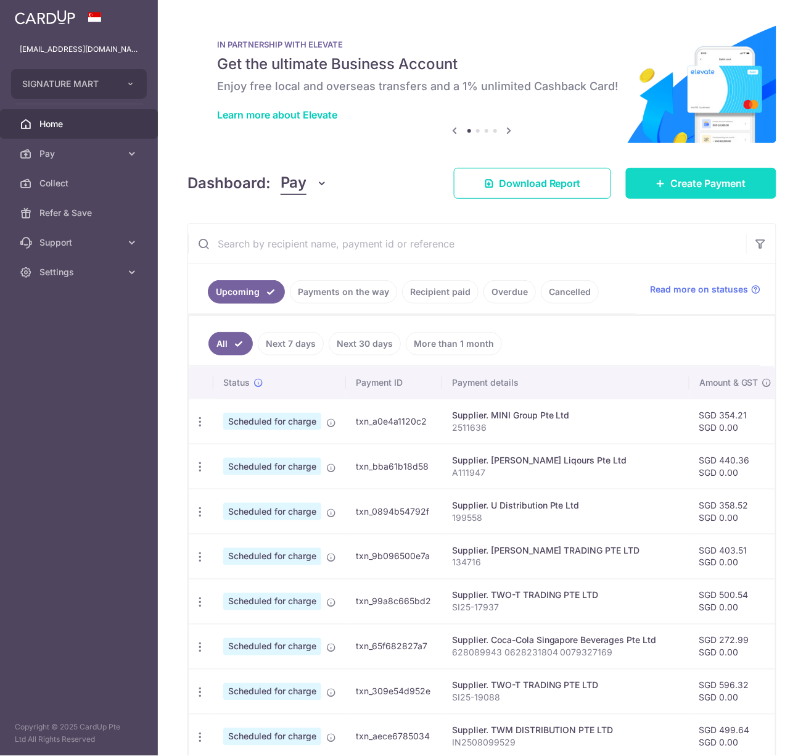
click at [688, 192] on link "Create Payment" at bounding box center [701, 183] width 150 height 31
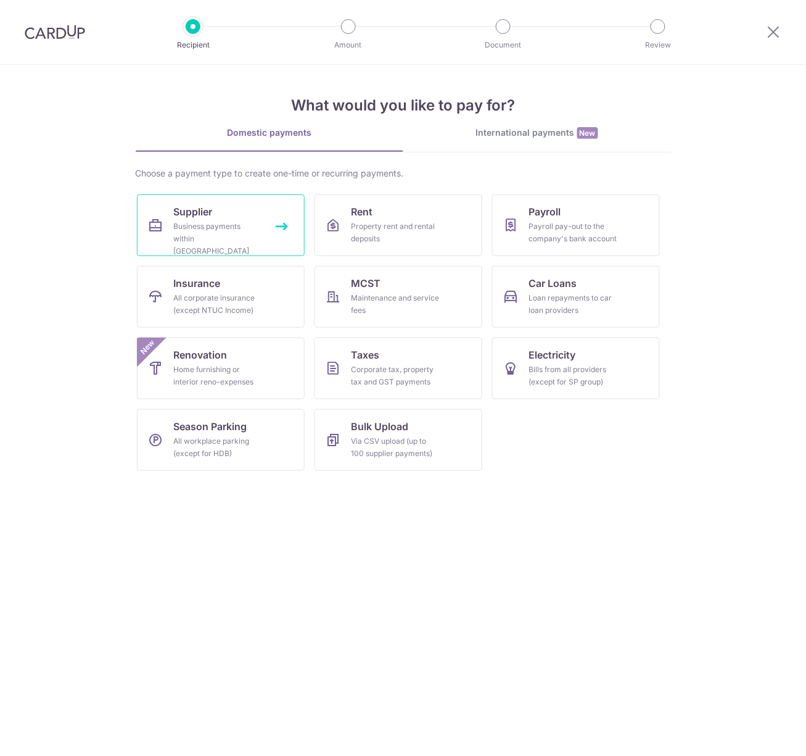
click at [266, 233] on link "Supplier Business payments within Singapore" at bounding box center [221, 225] width 168 height 62
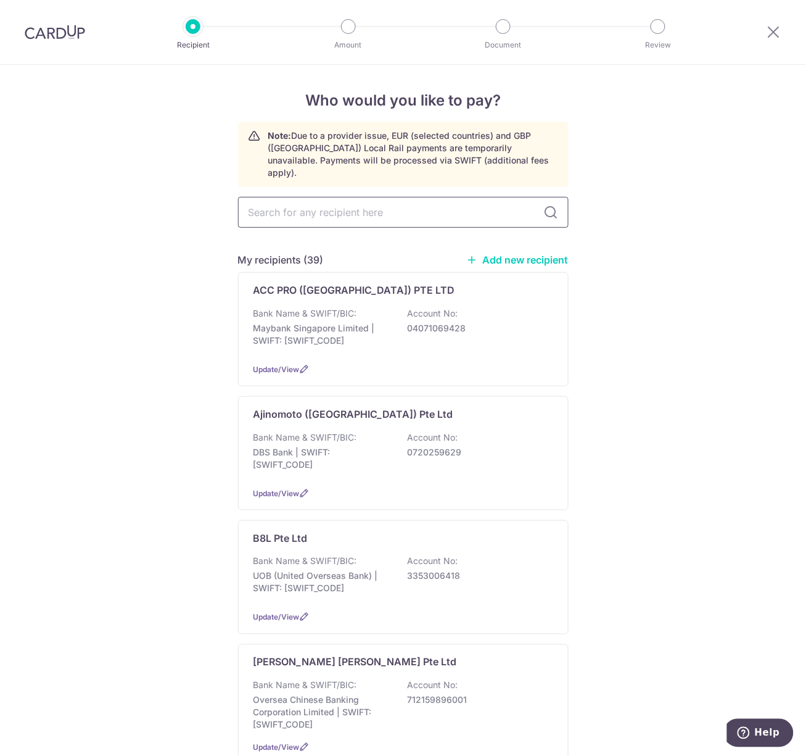
drag, startPoint x: 0, startPoint y: 0, endPoint x: 310, endPoint y: 205, distance: 372.1
click at [310, 205] on input "text" at bounding box center [403, 212] width 331 height 31
type input "majestic"
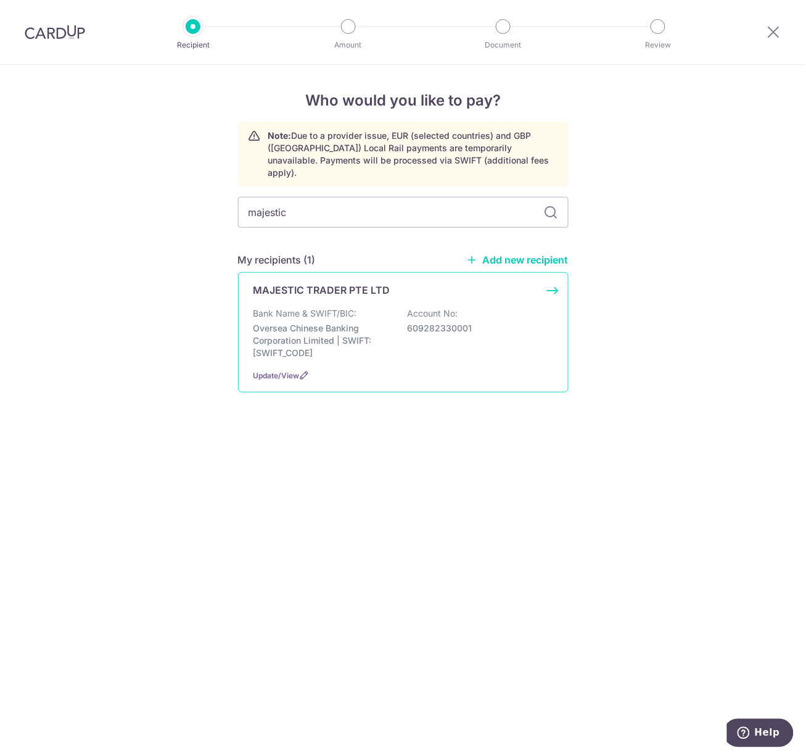
click at [313, 285] on p "MAJESTIC TRADER PTE LTD" at bounding box center [321, 289] width 137 height 15
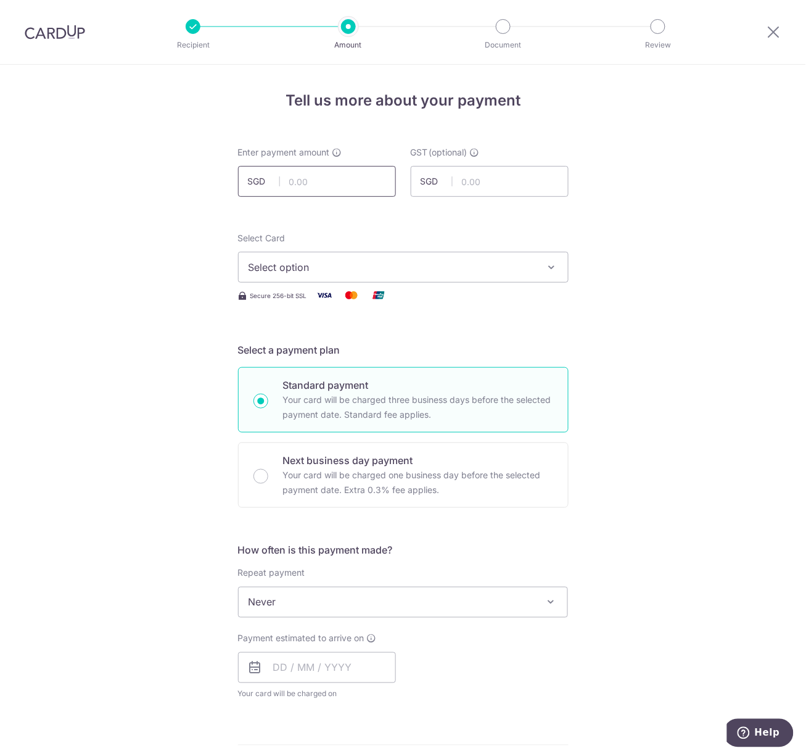
click at [287, 184] on input "text" at bounding box center [317, 181] width 158 height 31
paste input "$297.67"
type input "297.67"
click at [163, 248] on div "Tell us more about your payment Enter payment amount SGD 297.67 297.67 GST (opt…" at bounding box center [403, 664] width 806 height 1198
click at [270, 282] on button "Select option" at bounding box center [403, 267] width 331 height 31
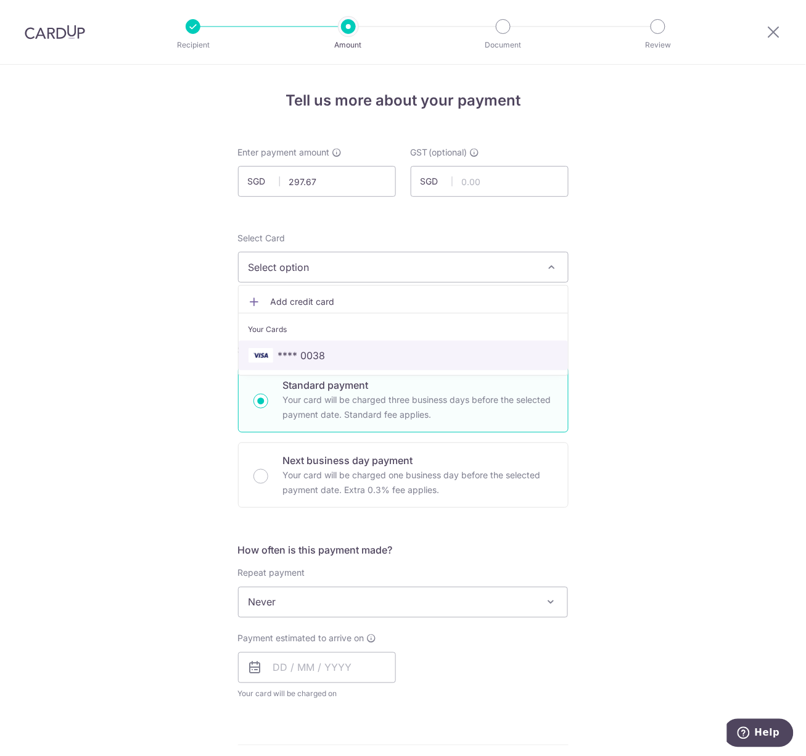
click at [311, 350] on span "**** 0038" at bounding box center [301, 355] width 47 height 15
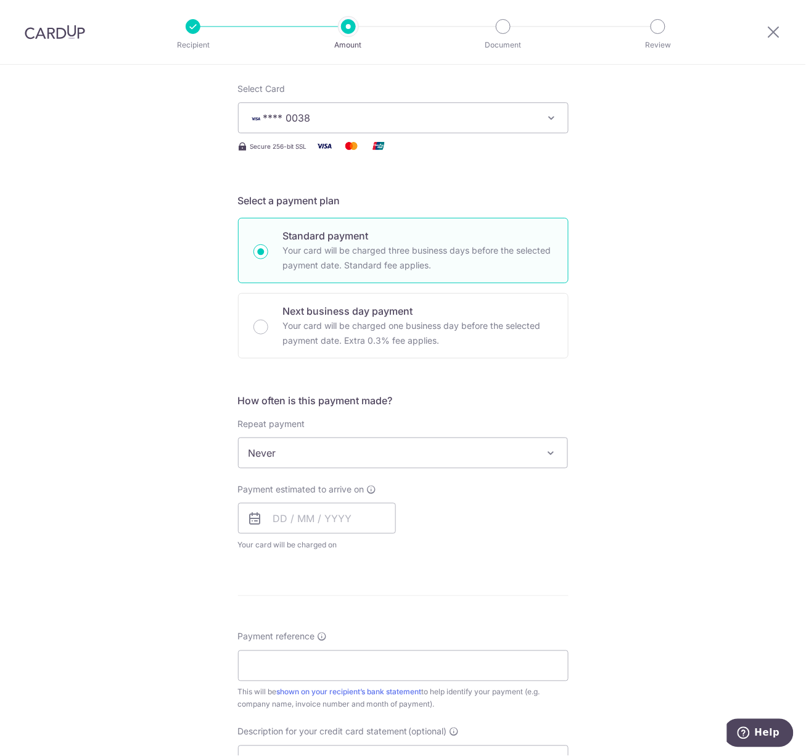
scroll to position [278, 0]
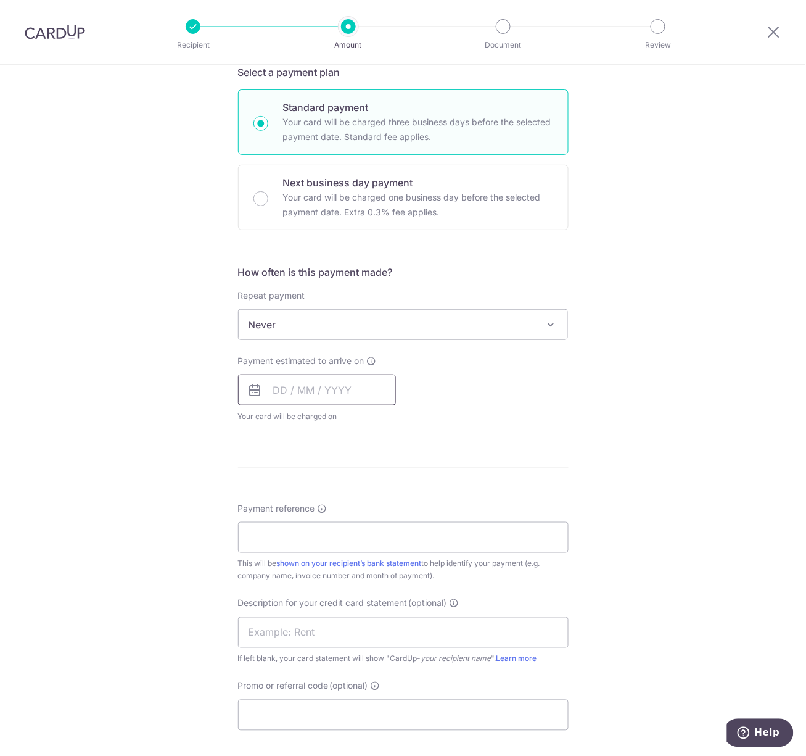
click at [292, 397] on input "text" at bounding box center [317, 389] width 158 height 31
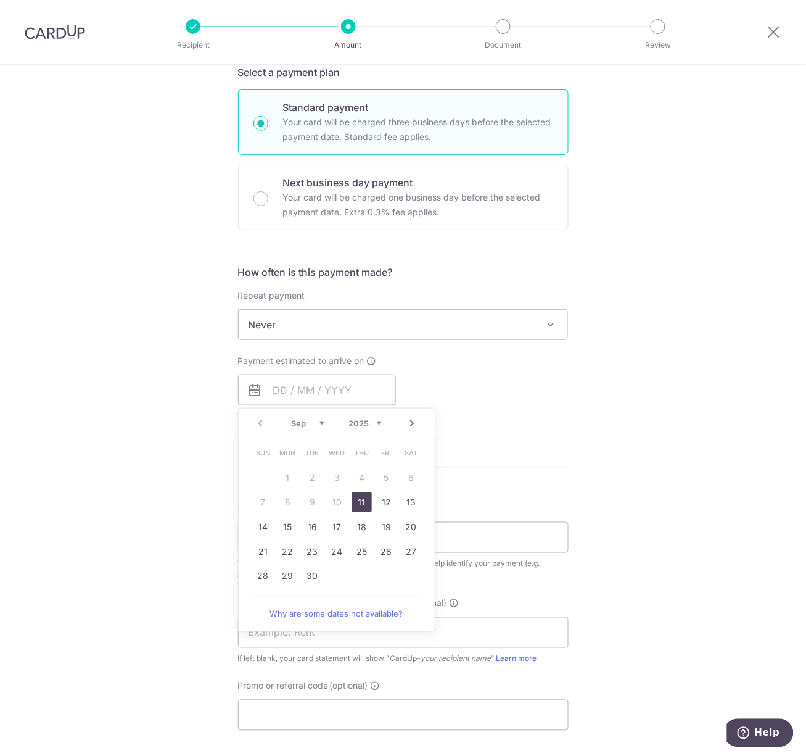
click at [361, 499] on link "11" at bounding box center [362, 502] width 20 height 20
type input "[DATE]"
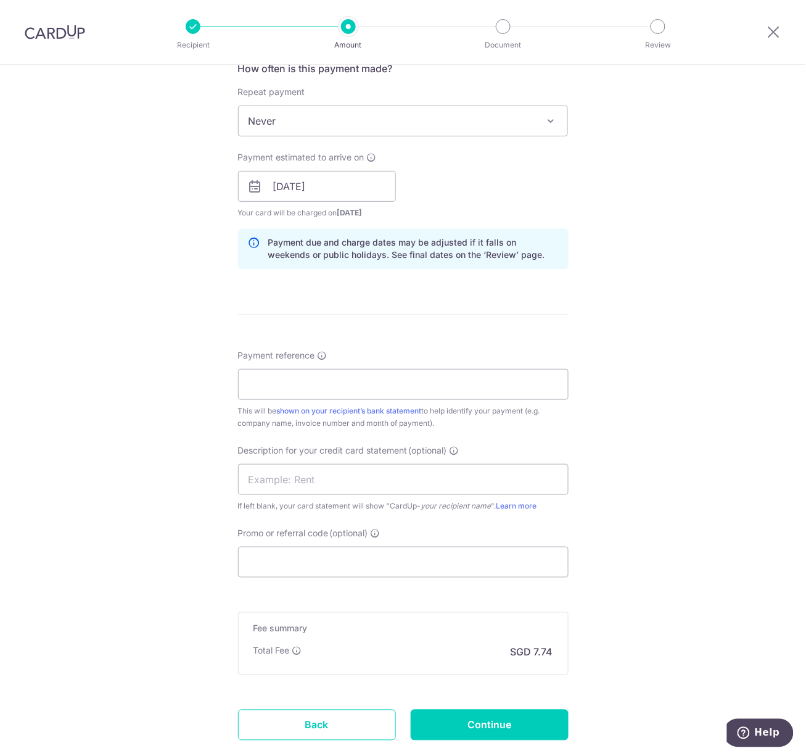
scroll to position [555, 0]
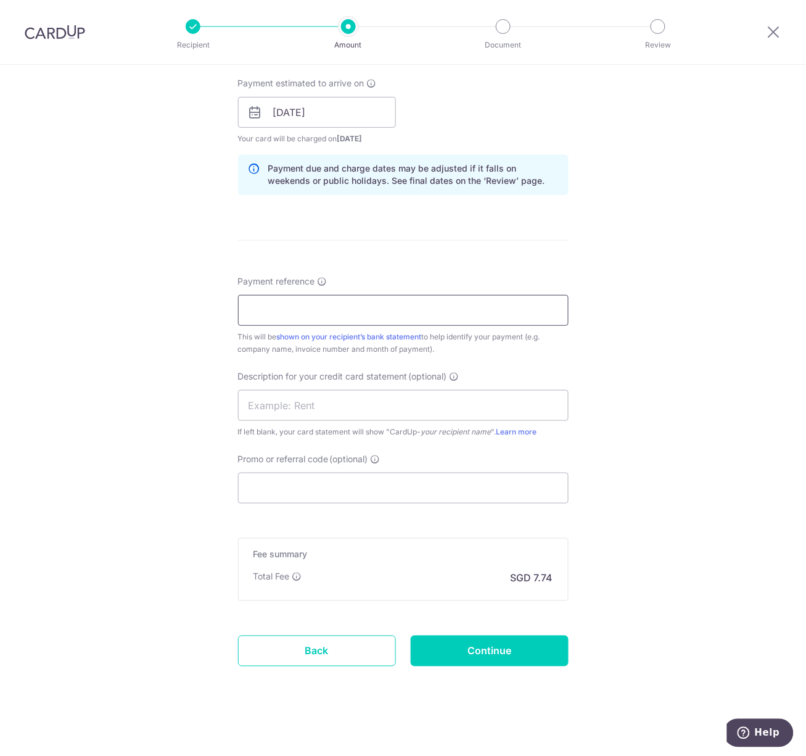
click at [285, 313] on input "Payment reference" at bounding box center [403, 310] width 331 height 31
paste input "I-068889"
type input "I-068889"
click at [178, 378] on div "Tell us more about your payment Enter payment amount SGD 297.67 297.67 GST (opt…" at bounding box center [403, 134] width 806 height 1249
click at [304, 410] on input "text" at bounding box center [403, 405] width 331 height 31
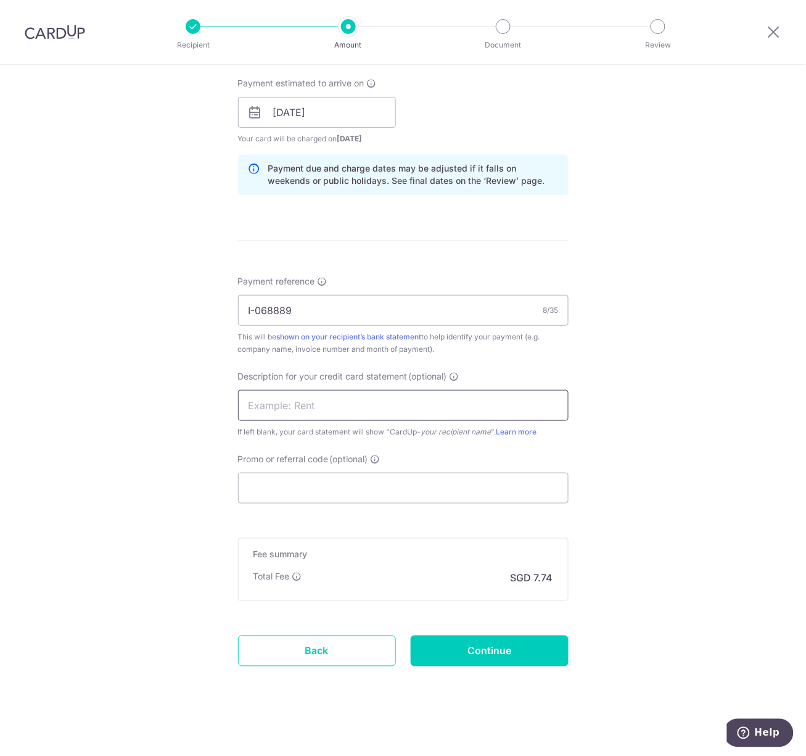
type input "Signature Mart"
click at [341, 486] on input "Promo or referral code (optional)" at bounding box center [403, 487] width 331 height 31
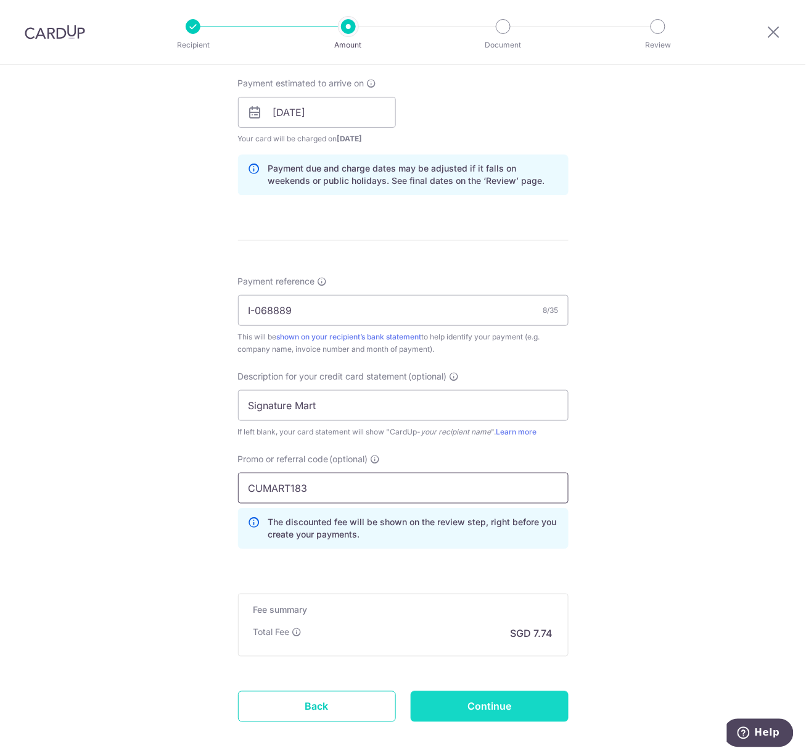
type input "CUMART183"
click at [484, 715] on input "Continue" at bounding box center [490, 706] width 158 height 31
type input "Create Schedule"
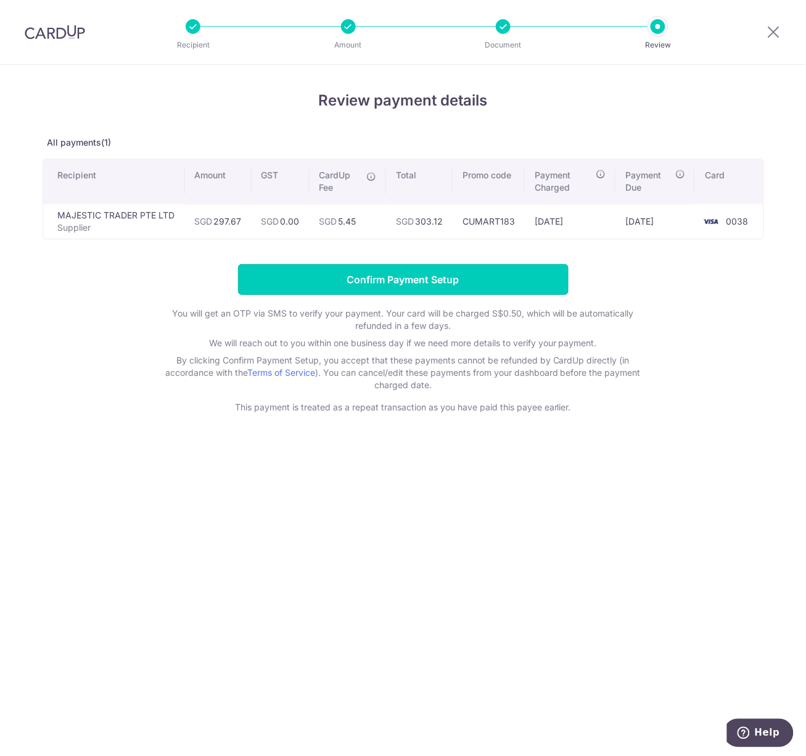
click at [319, 281] on input "Confirm Payment Setup" at bounding box center [403, 279] width 331 height 31
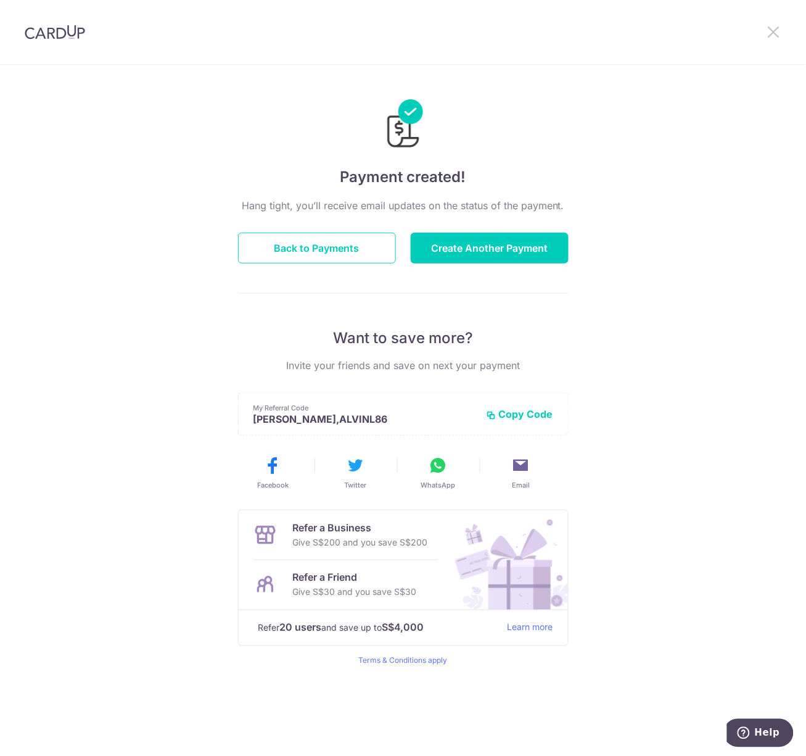
click at [775, 33] on icon at bounding box center [774, 31] width 15 height 15
